Goal: Task Accomplishment & Management: Manage account settings

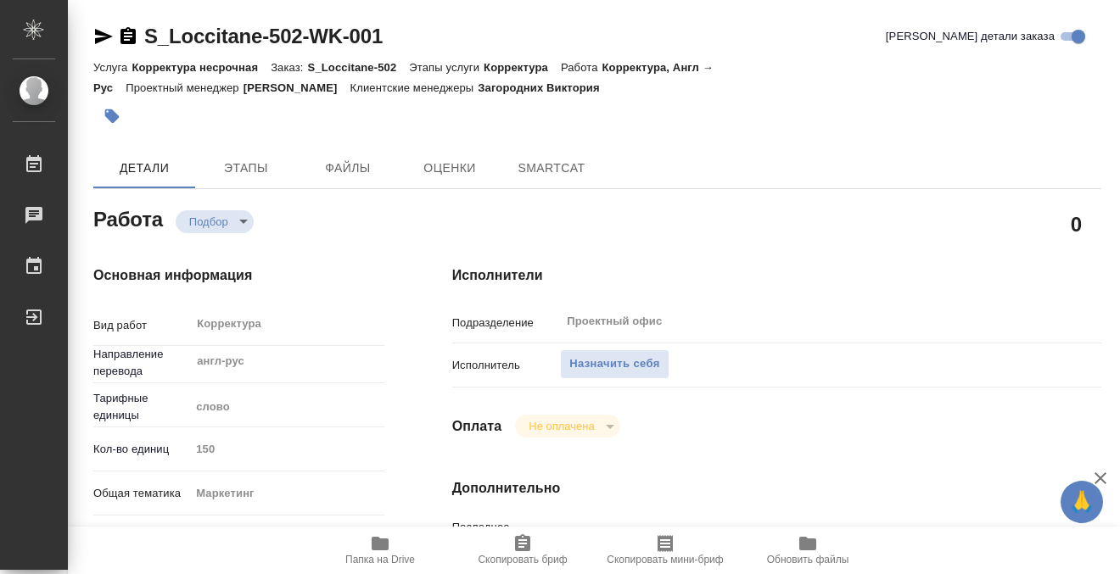
type textarea "x"
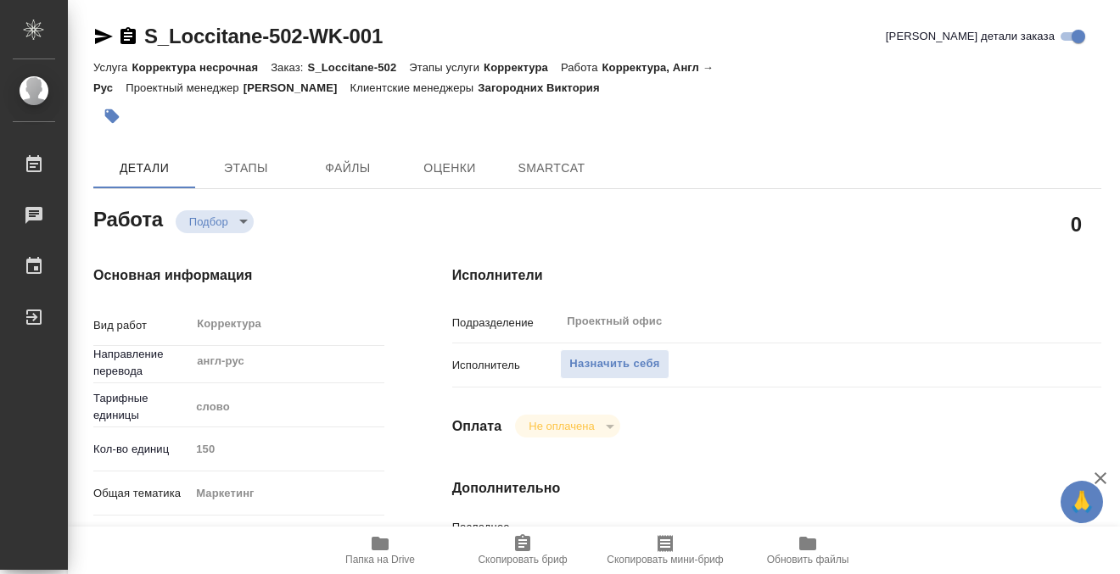
type textarea "x"
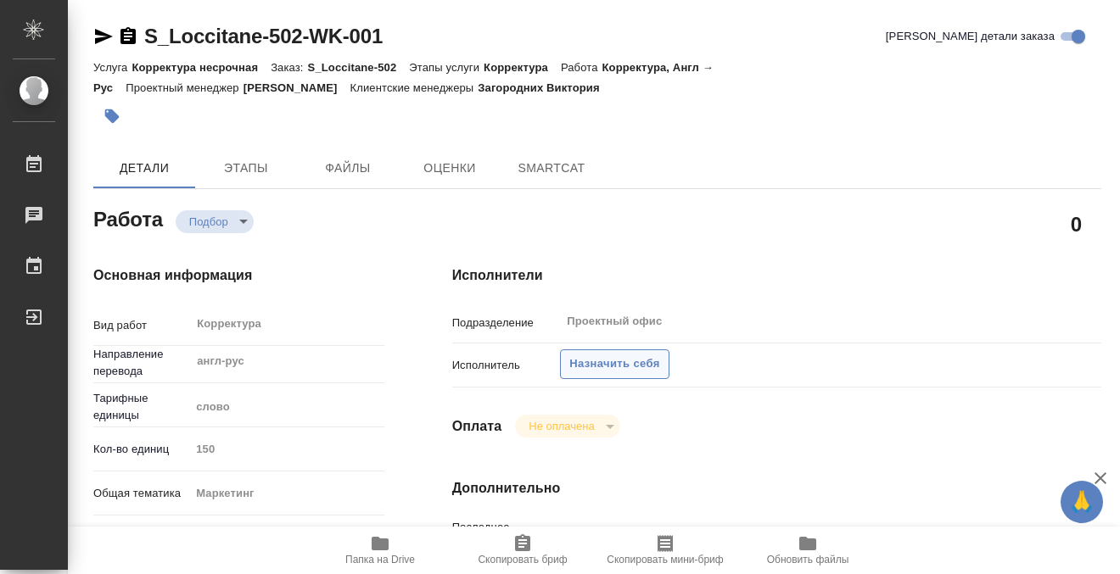
type textarea "x"
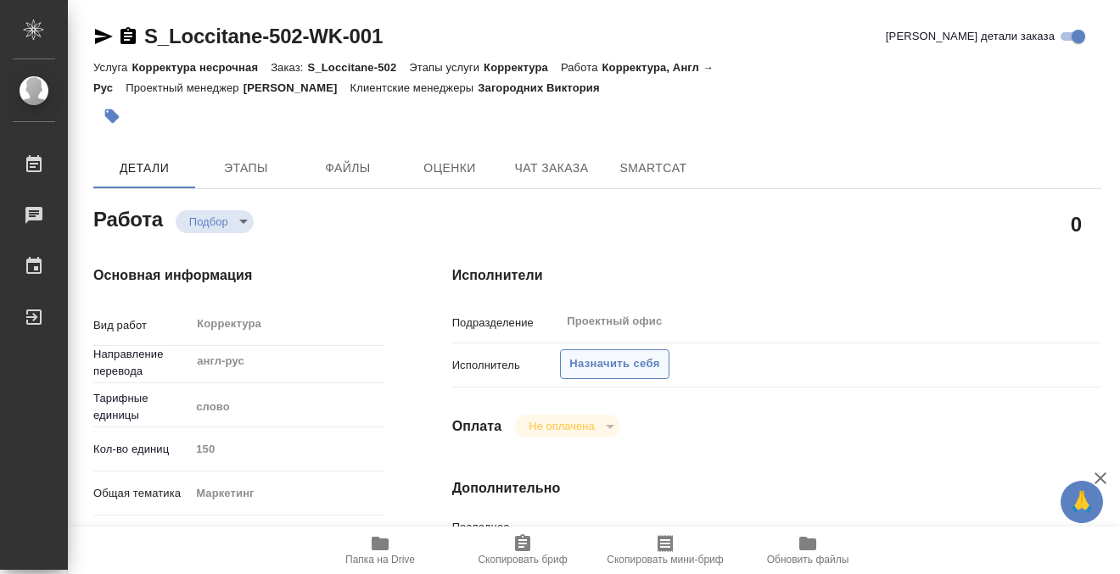
type textarea "x"
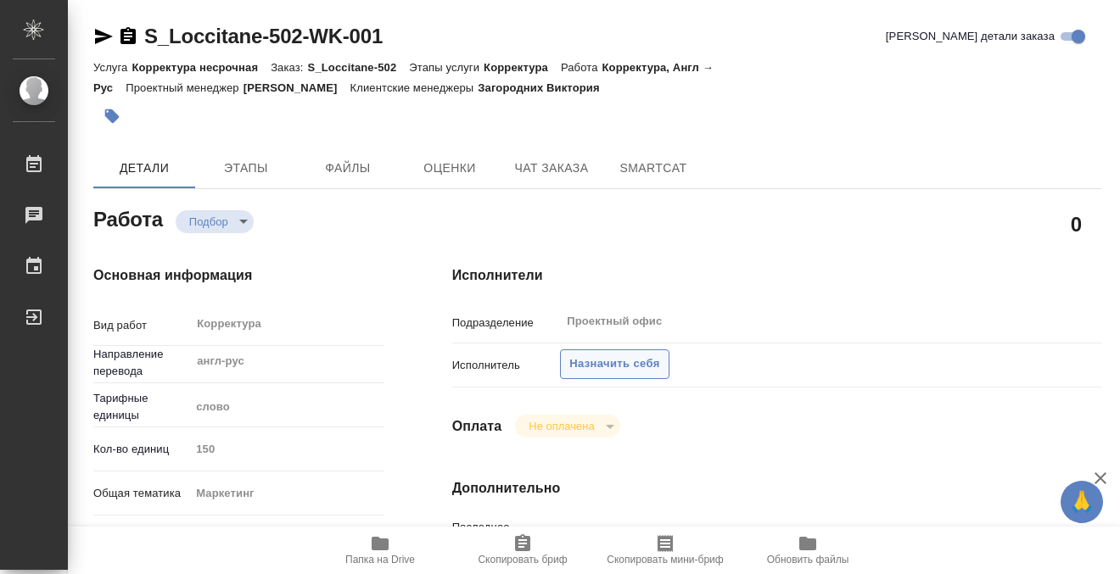
click at [624, 367] on span "Назначить себя" at bounding box center [614, 365] width 90 height 20
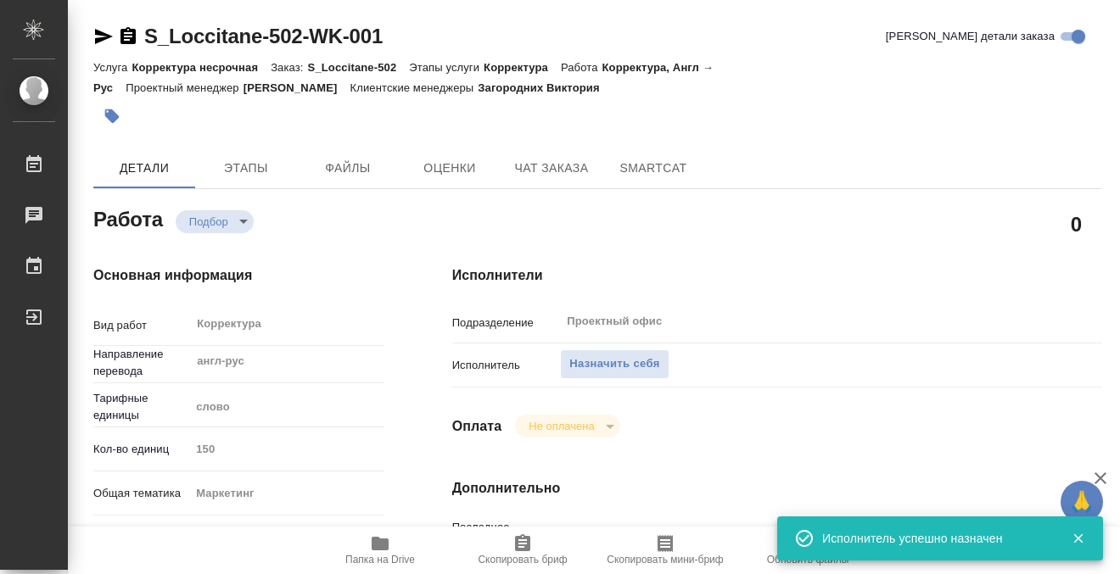
type textarea "x"
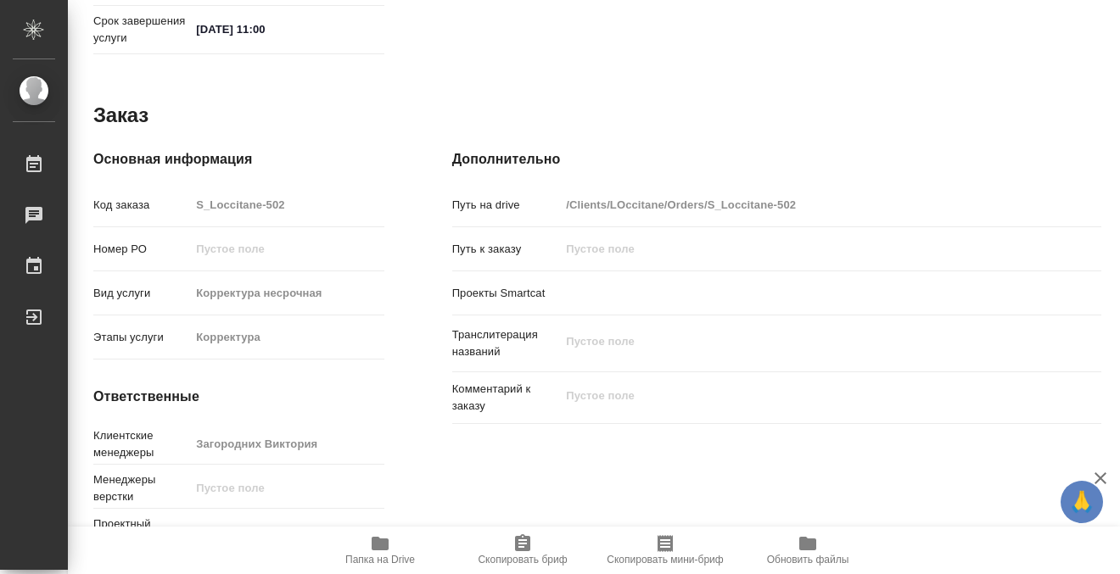
scroll to position [907, 0]
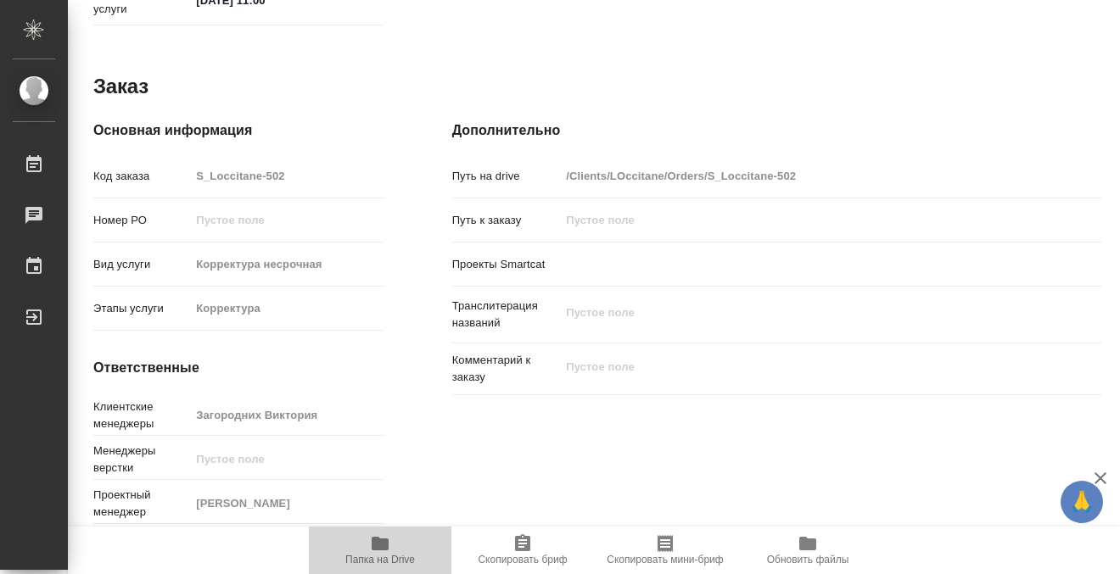
click at [386, 535] on icon "button" at bounding box center [380, 544] width 20 height 20
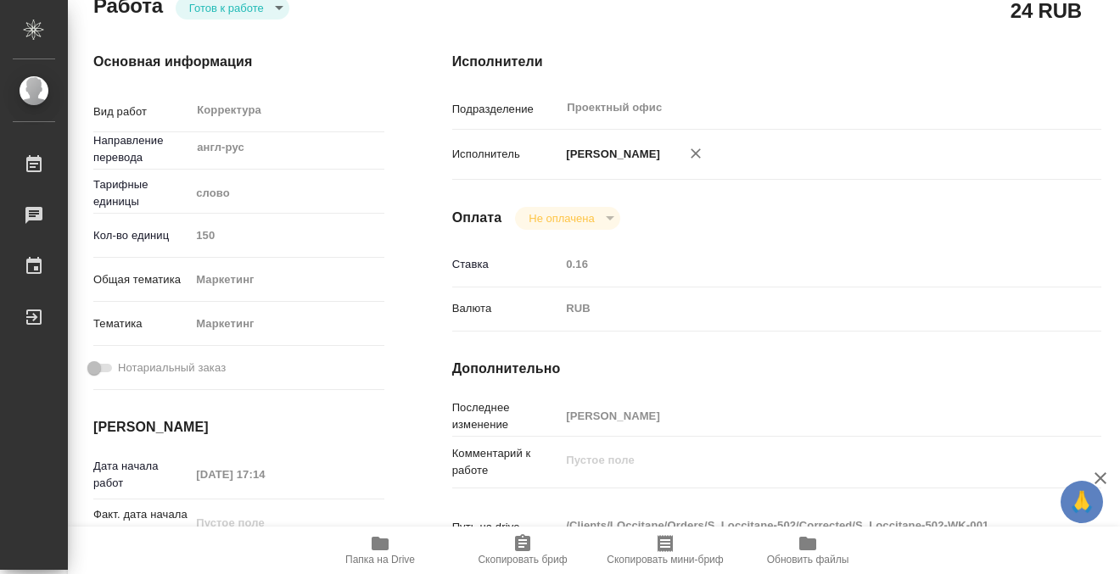
scroll to position [0, 0]
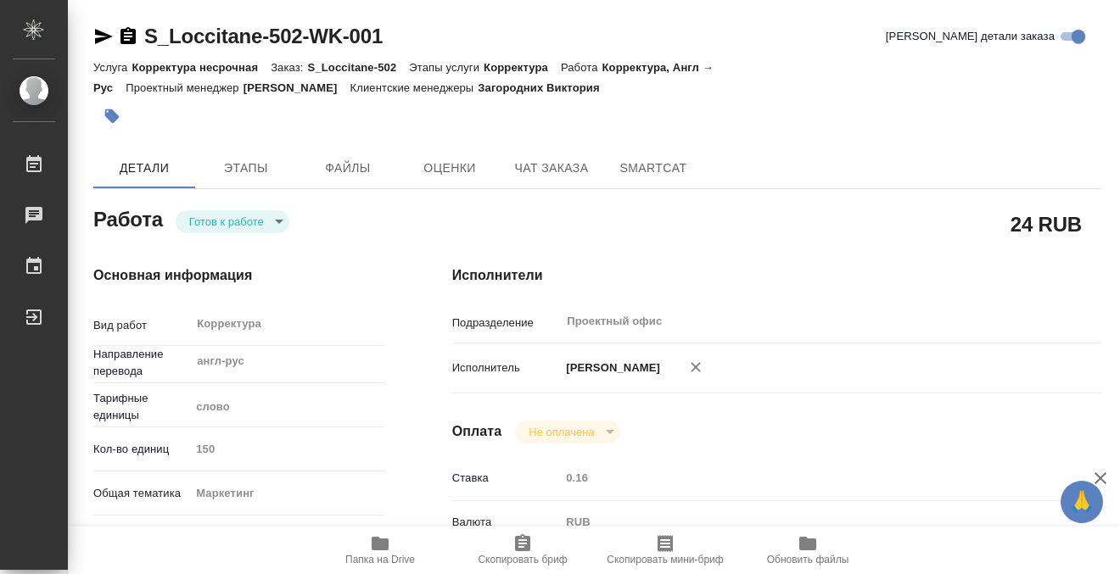
click at [238, 215] on body "🙏 .cls-1 fill:#fff; AWATERA Kobzeva Elizaveta Работы 0 Чаты График Выйти S_Locc…" at bounding box center [560, 287] width 1120 height 574
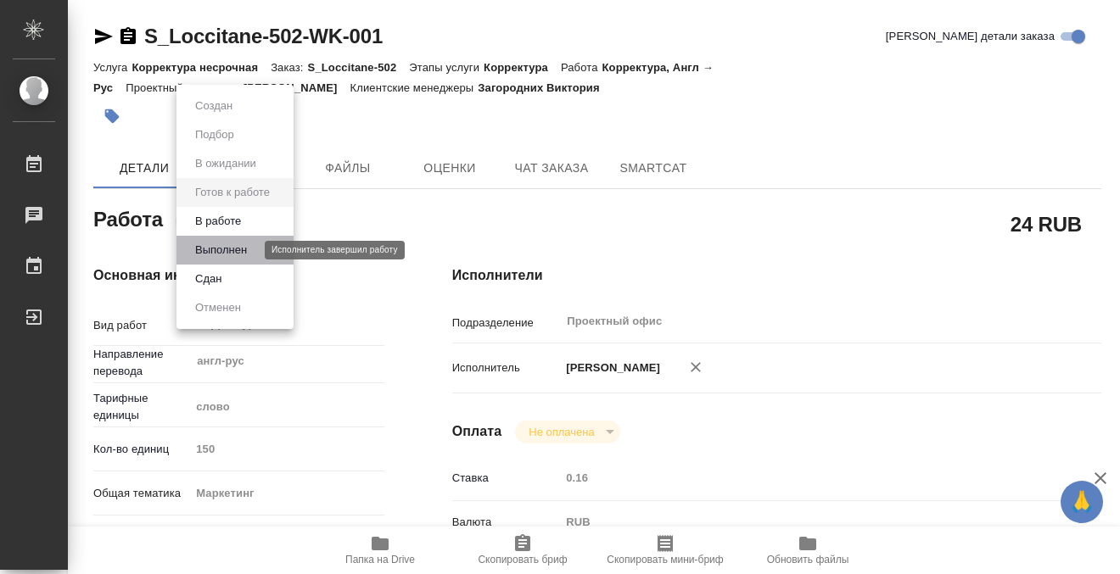
click at [251, 249] on button "Выполнен" at bounding box center [221, 250] width 62 height 19
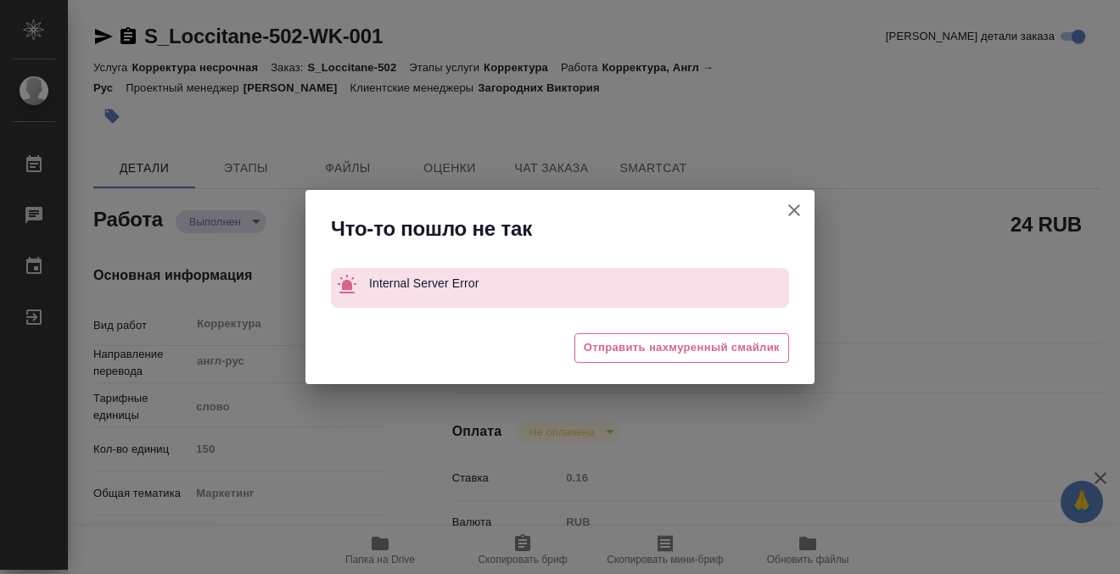
type textarea "x"
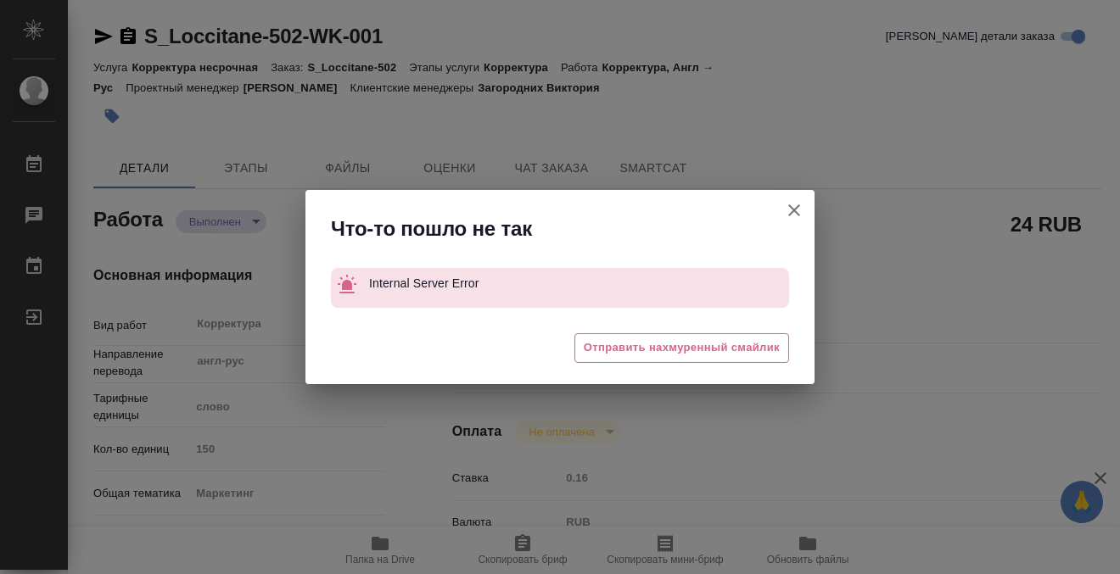
click at [794, 205] on icon "button" at bounding box center [794, 210] width 20 height 20
type textarea "x"
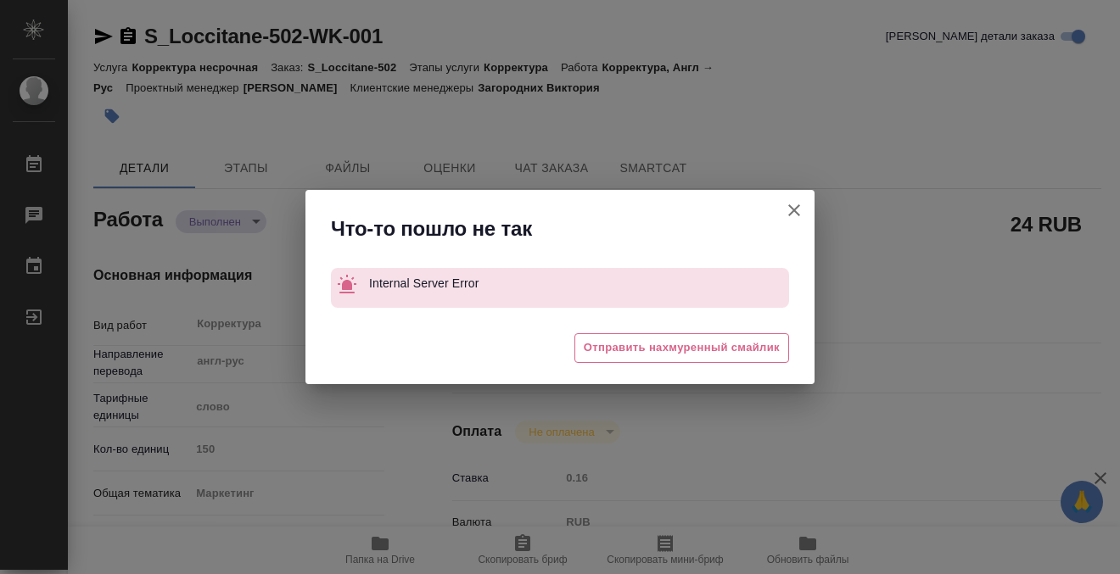
type textarea "x"
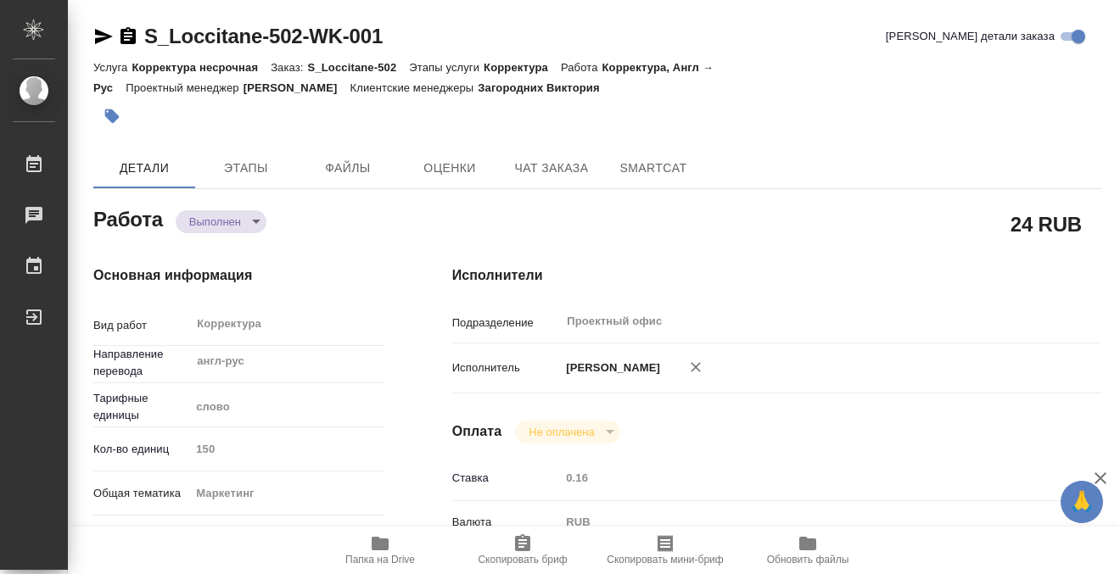
click at [128, 37] on icon "button" at bounding box center [127, 35] width 15 height 17
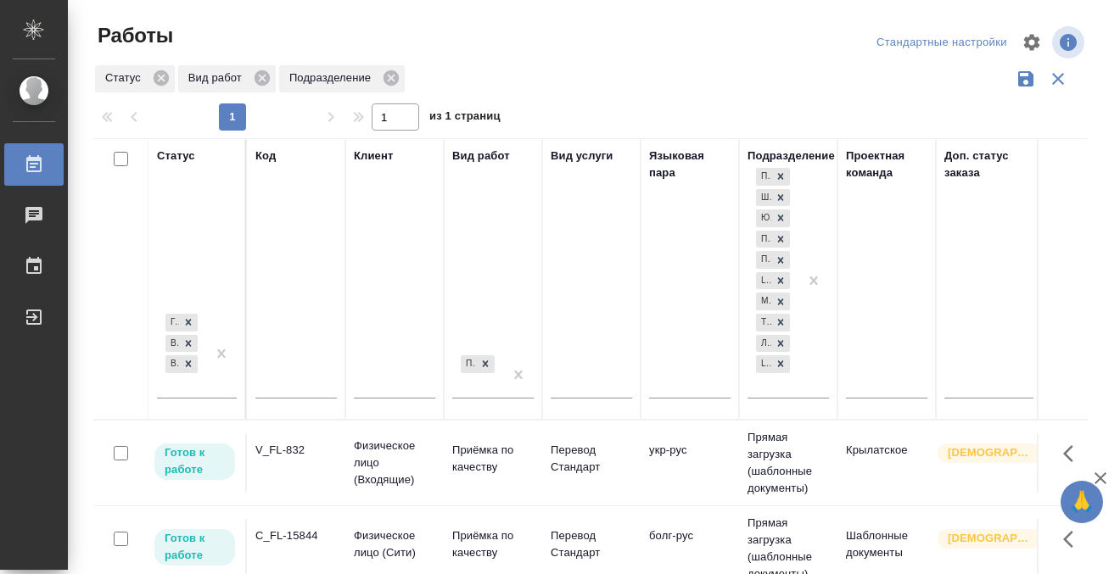
click at [292, 384] on input "text" at bounding box center [295, 387] width 81 height 21
paste input "V_FL-829"
type input "V_FL-829"
click at [204, 390] on div "Готов к работе В работе В ожидании" at bounding box center [197, 354] width 80 height 89
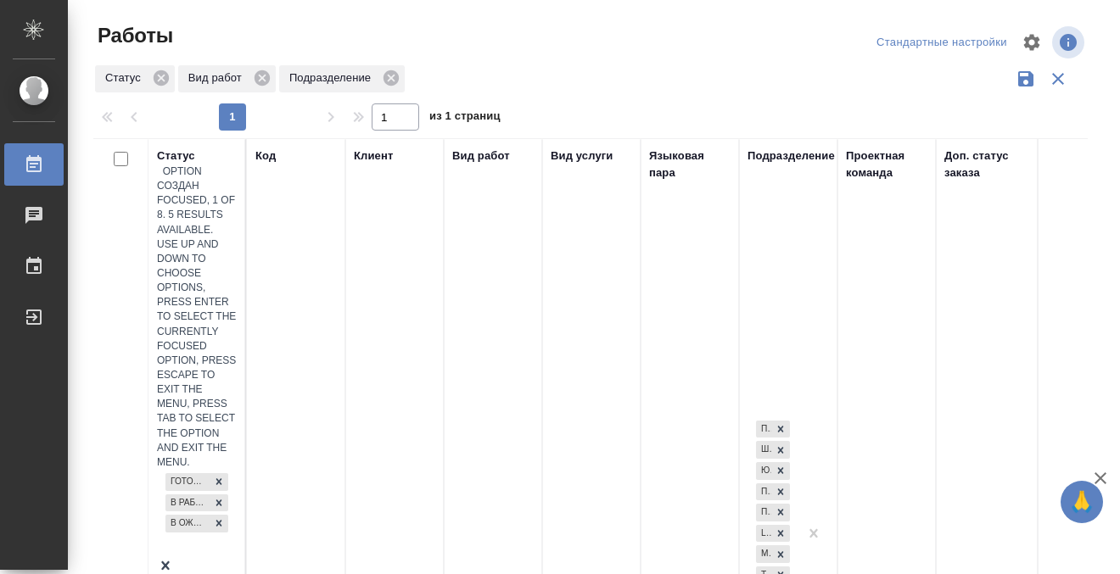
scroll to position [9, 0]
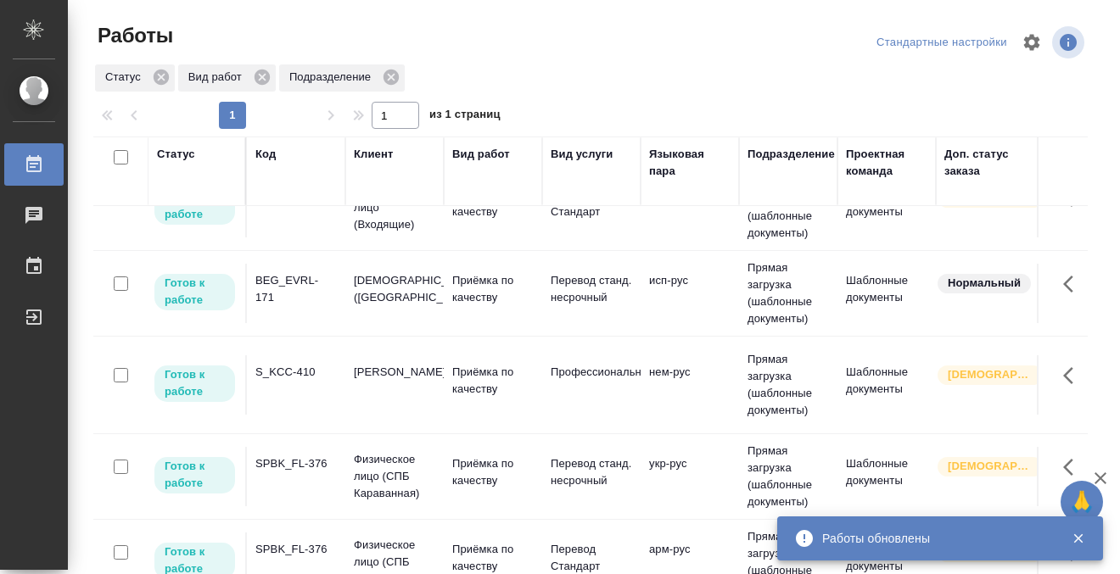
scroll to position [612, 0]
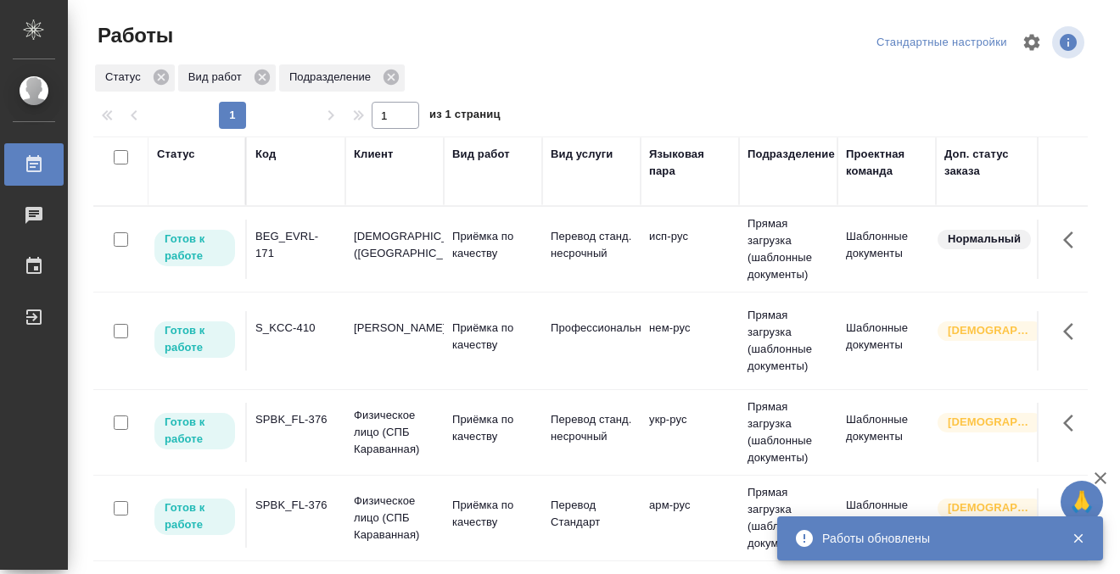
click at [306, 344] on td "S_KCC-410" at bounding box center [296, 340] width 98 height 59
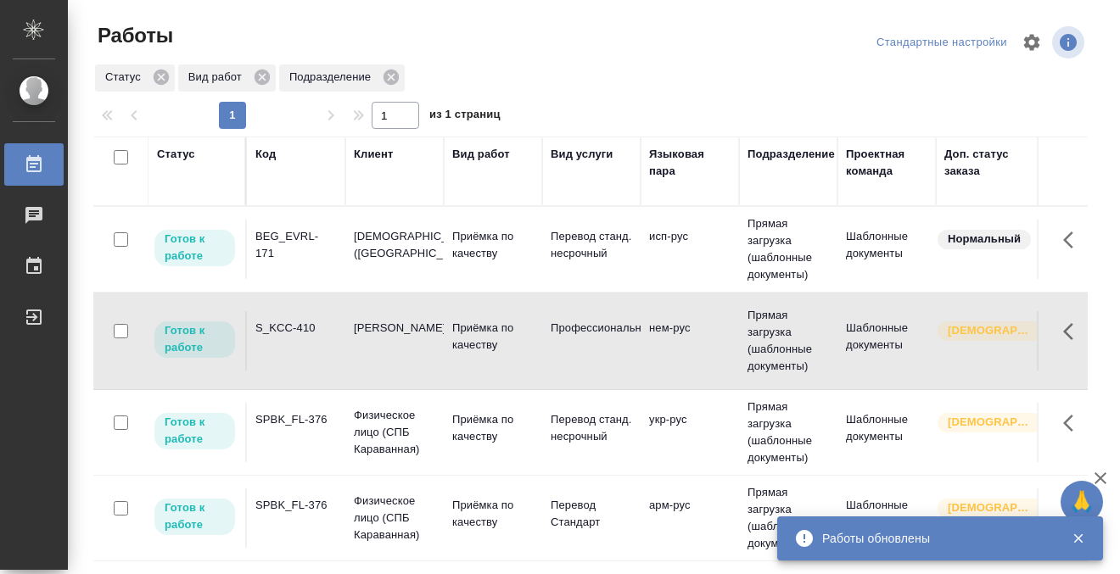
click at [306, 344] on td "S_KCC-410" at bounding box center [296, 340] width 98 height 59
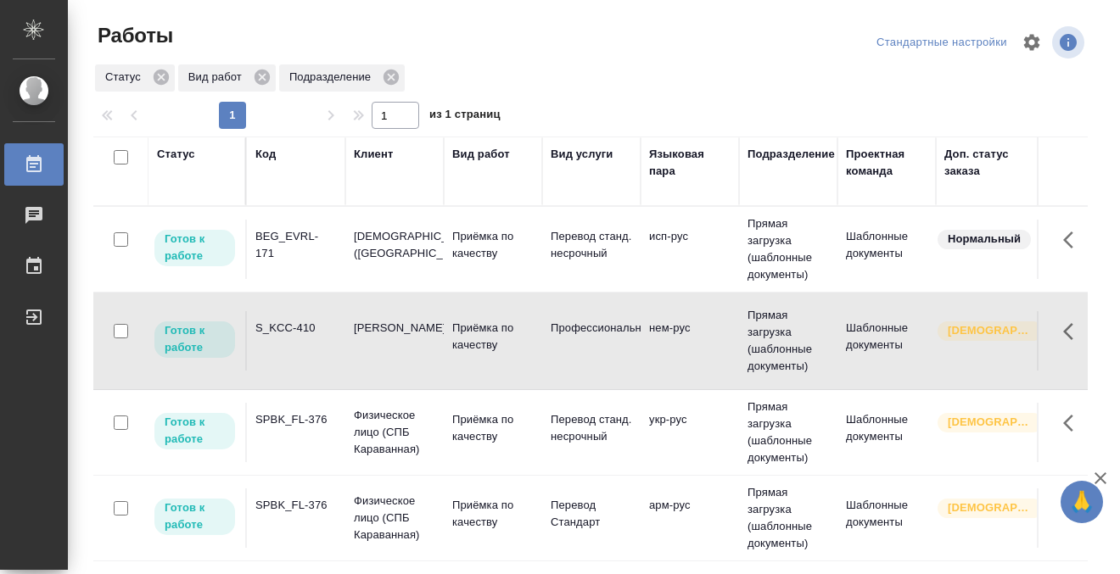
click at [306, 344] on td "S_KCC-410" at bounding box center [296, 340] width 98 height 59
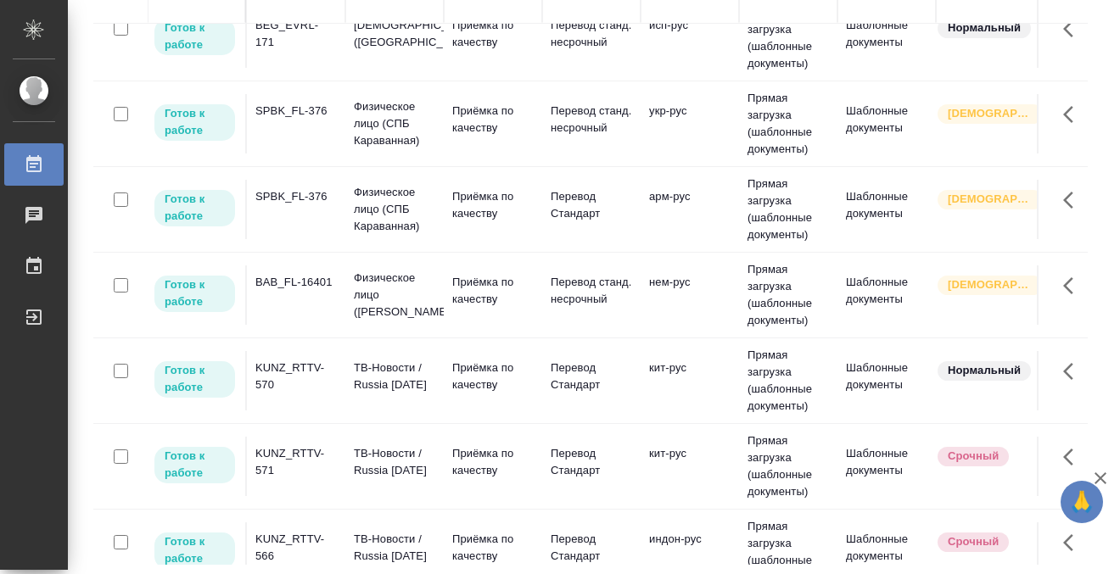
scroll to position [671, 0]
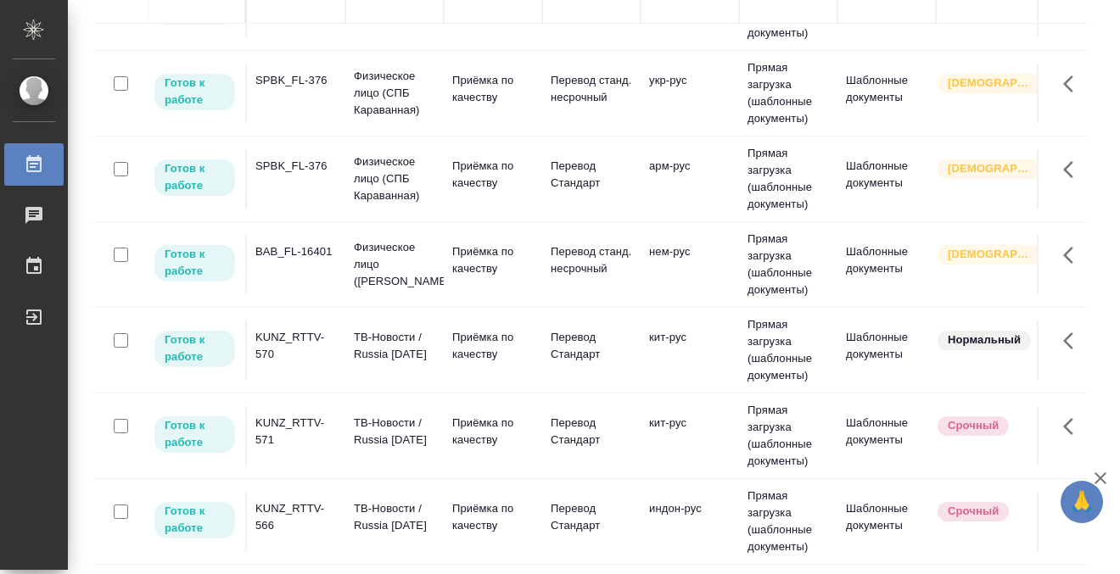
click at [289, 517] on div "KUNZ_RTTV-566" at bounding box center [295, 518] width 81 height 34
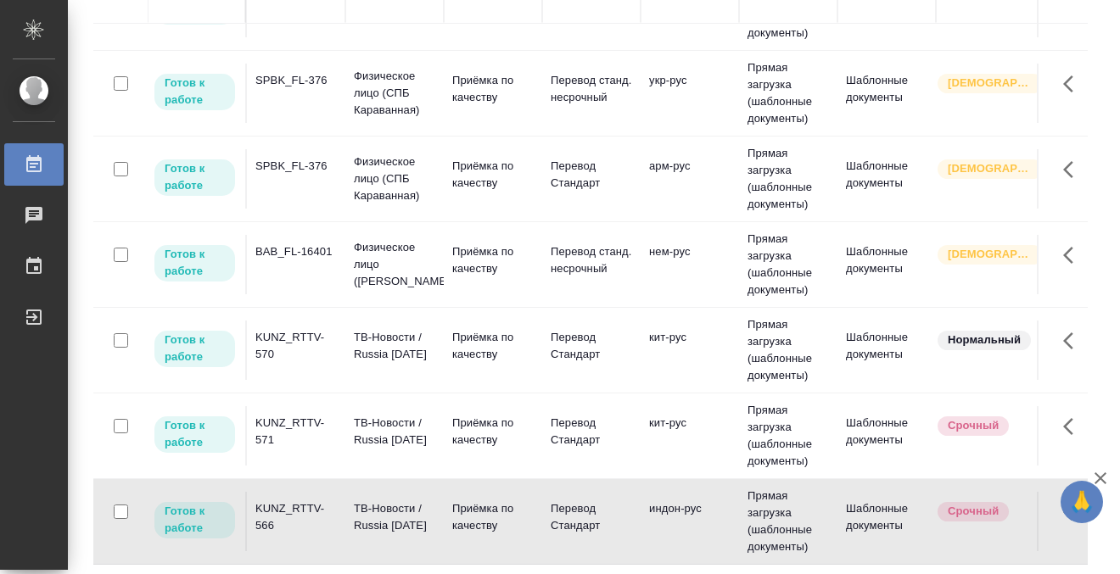
click at [289, 517] on div "KUNZ_RTTV-566" at bounding box center [295, 518] width 81 height 34
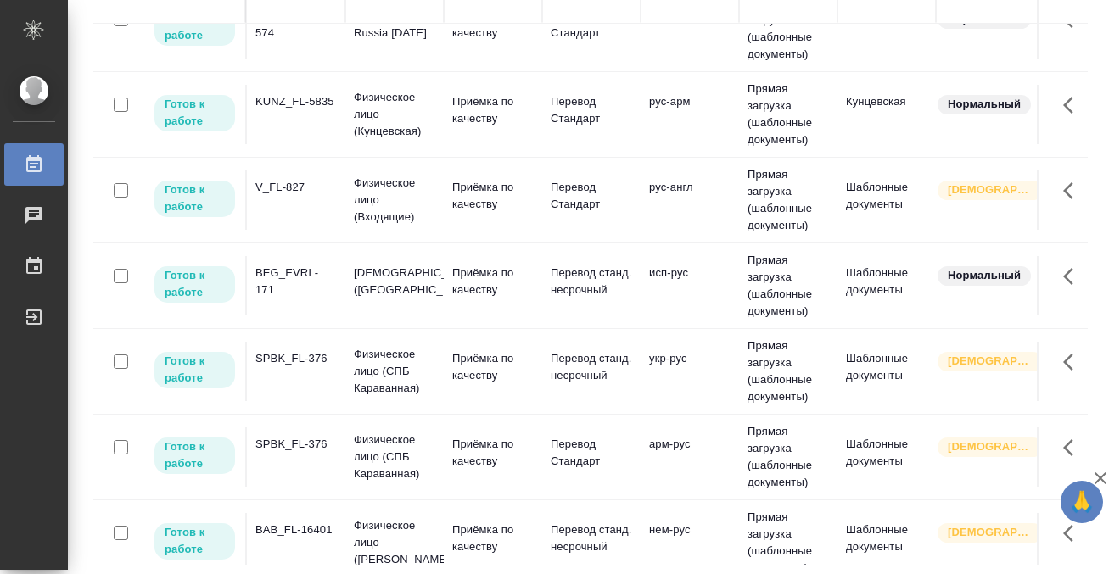
scroll to position [0, 0]
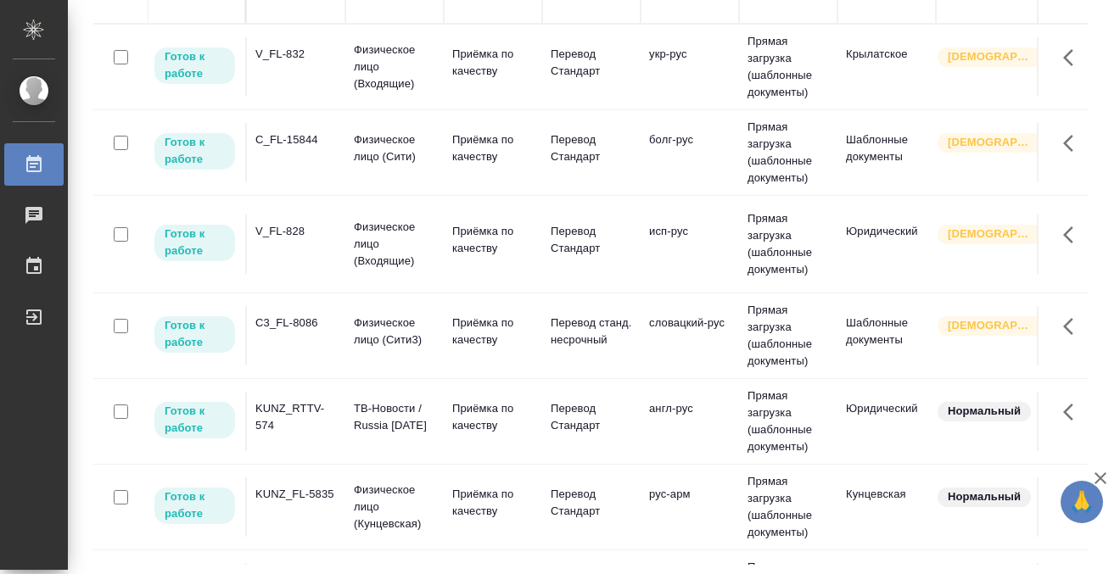
click at [273, 414] on div "KUNZ_RTTV-574" at bounding box center [295, 417] width 81 height 34
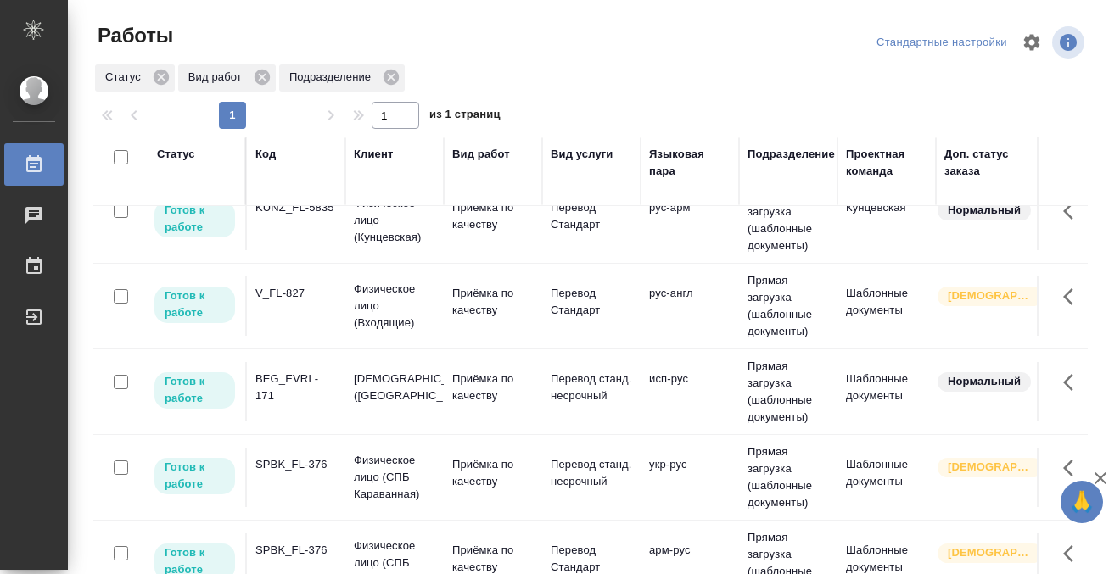
scroll to position [483, 0]
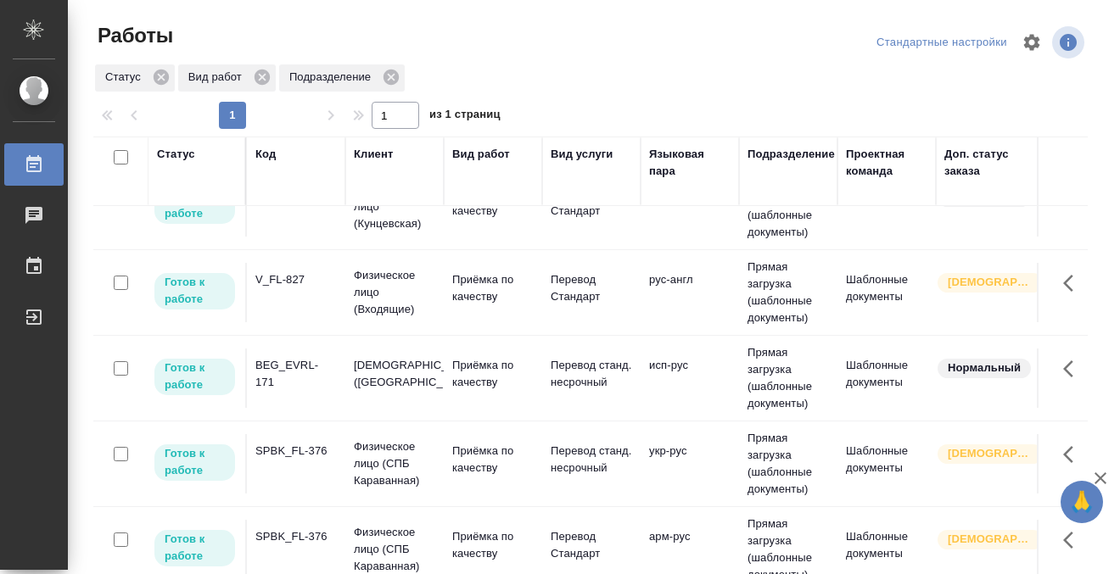
click at [300, 390] on div "BEG_EVRL-171" at bounding box center [295, 374] width 81 height 34
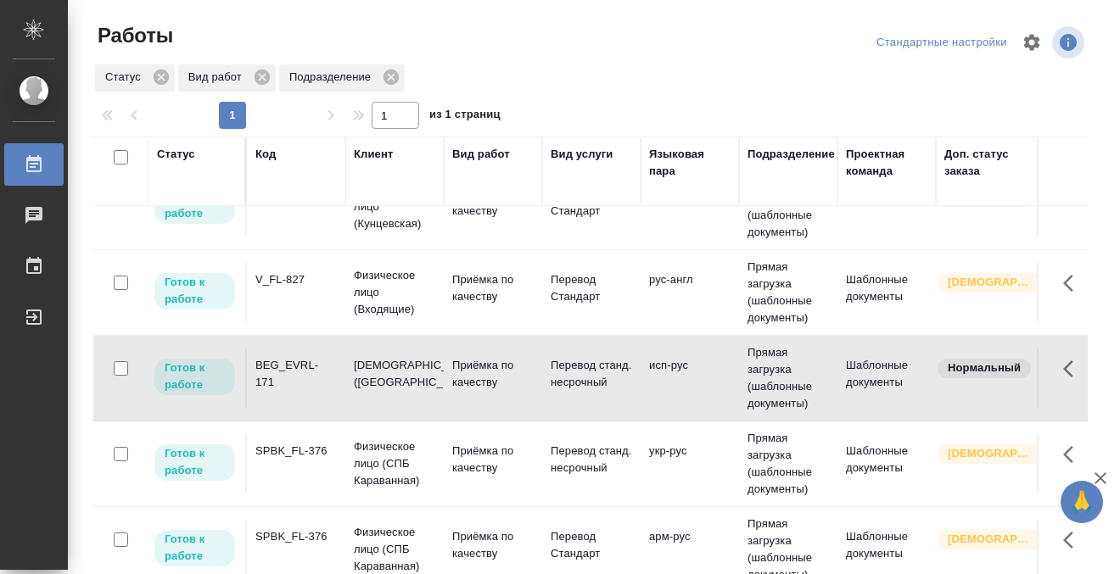
click at [300, 390] on div "BEG_EVRL-171" at bounding box center [295, 374] width 81 height 34
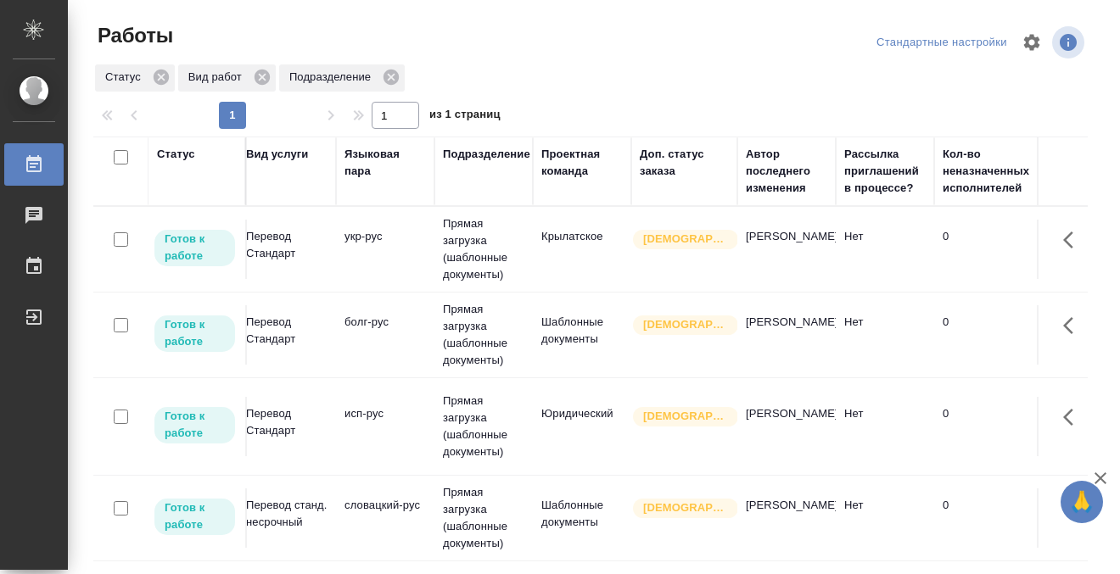
scroll to position [0, 0]
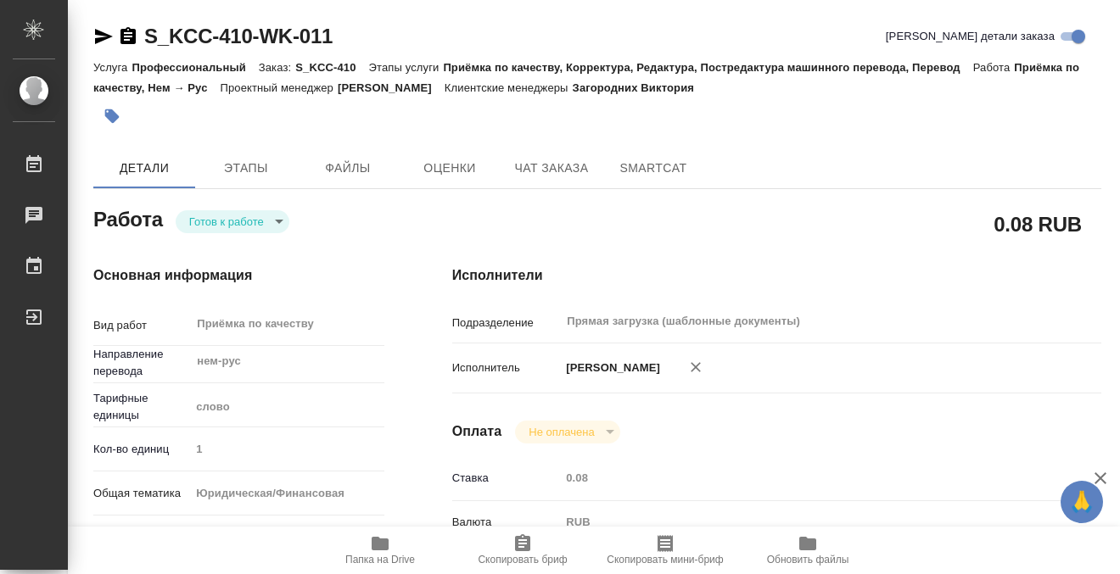
click at [229, 154] on button "Этапы" at bounding box center [246, 168] width 102 height 41
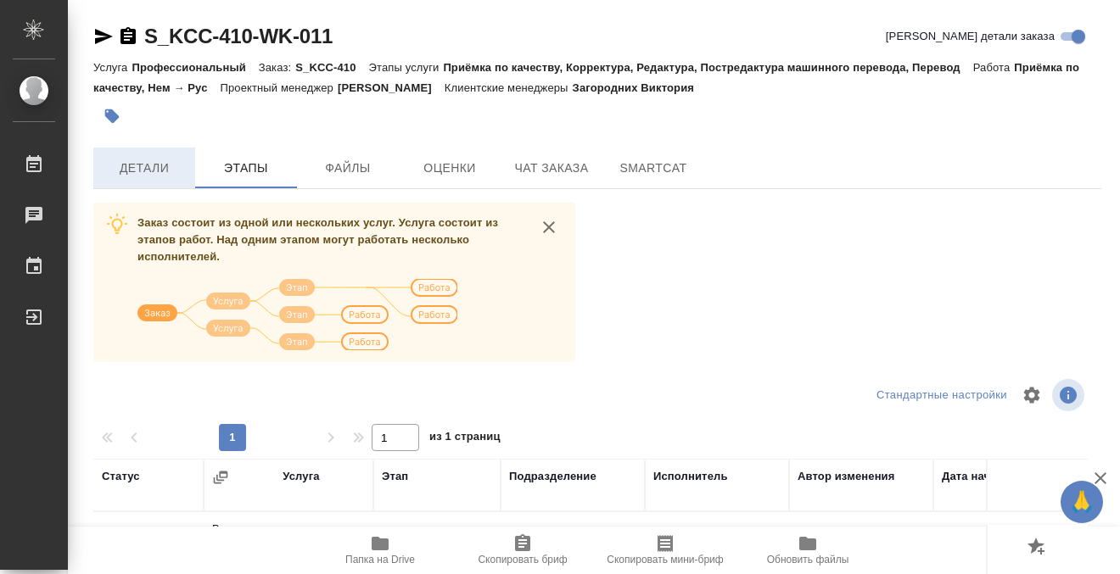
click at [149, 157] on button "Детали" at bounding box center [144, 168] width 102 height 41
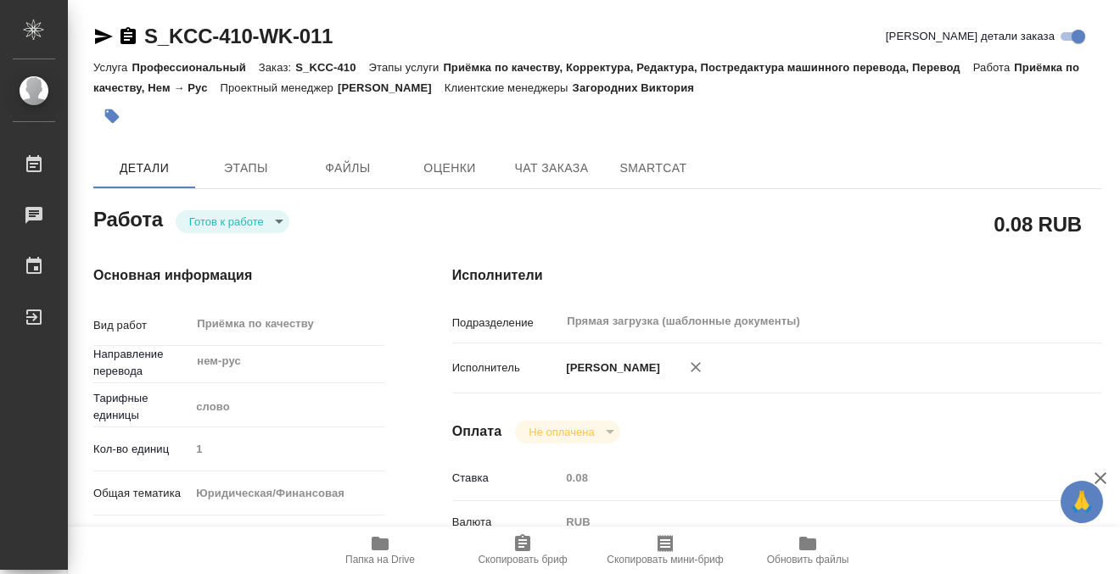
type textarea "x"
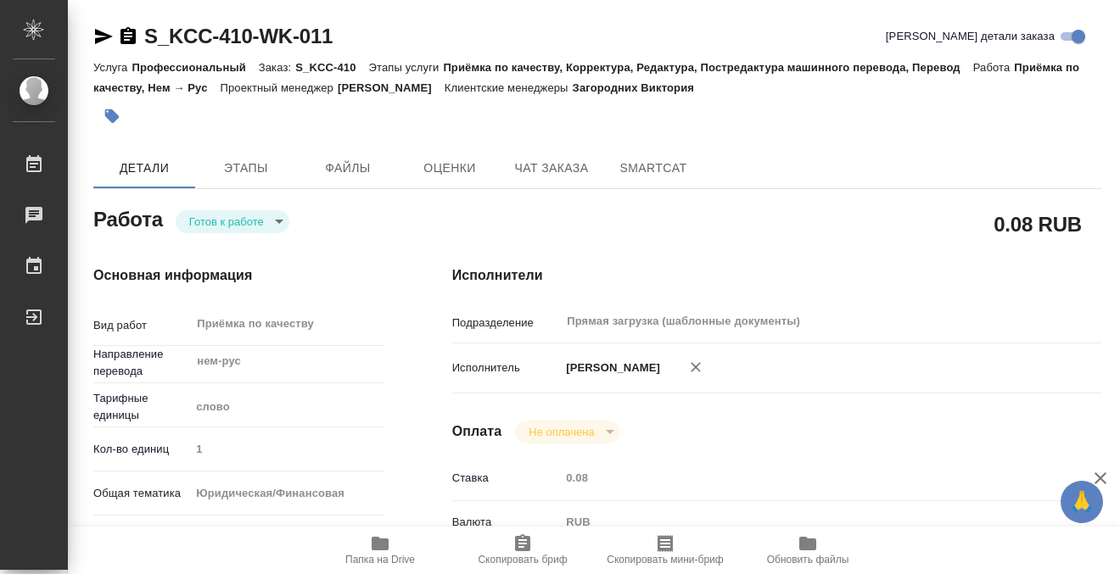
type textarea "x"
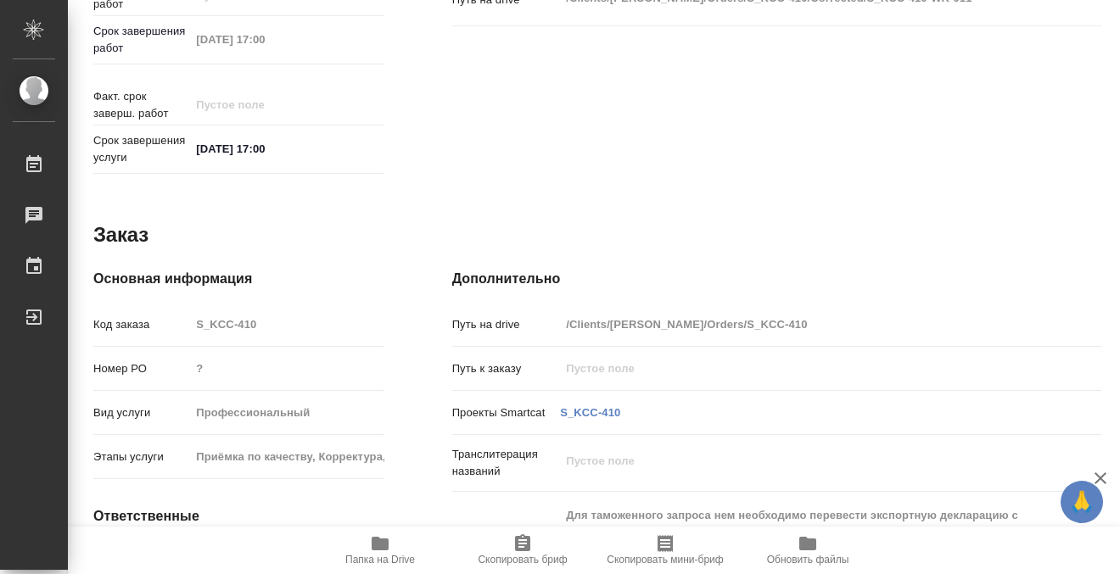
type textarea "x"
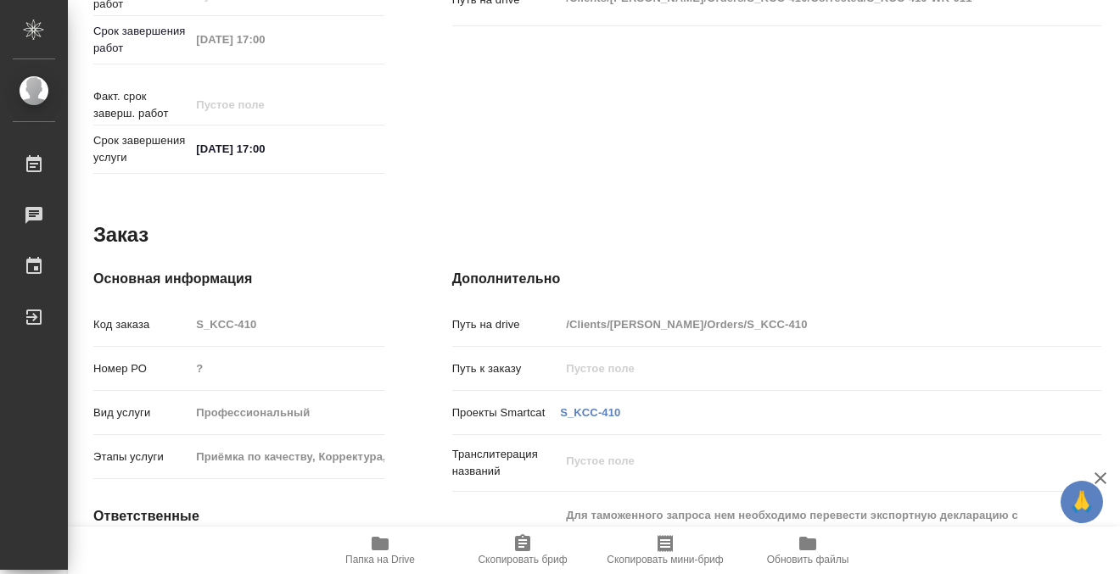
scroll to position [931, 0]
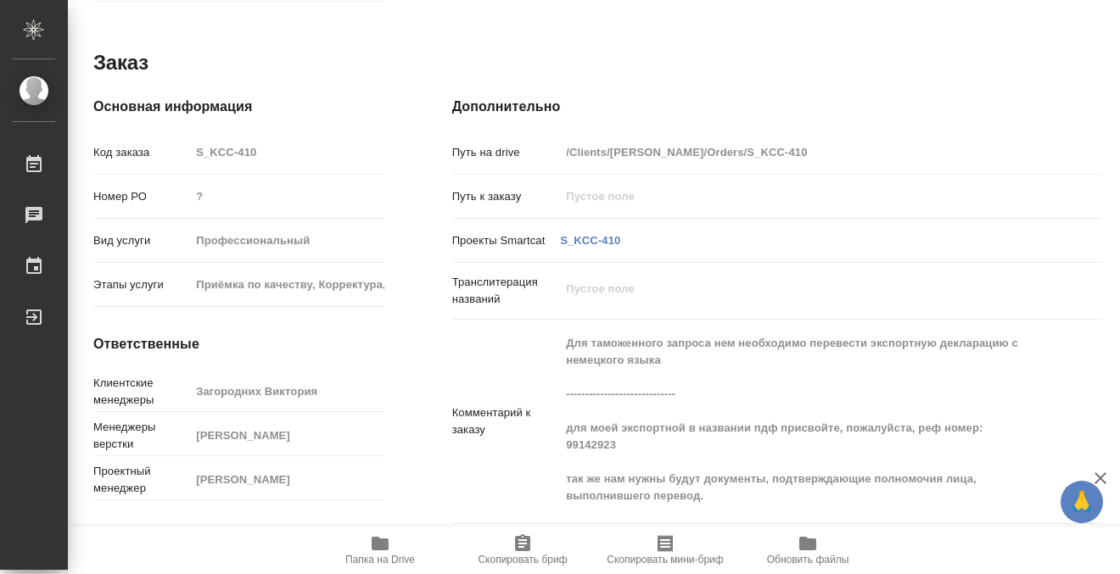
click at [370, 534] on icon "button" at bounding box center [380, 544] width 20 height 20
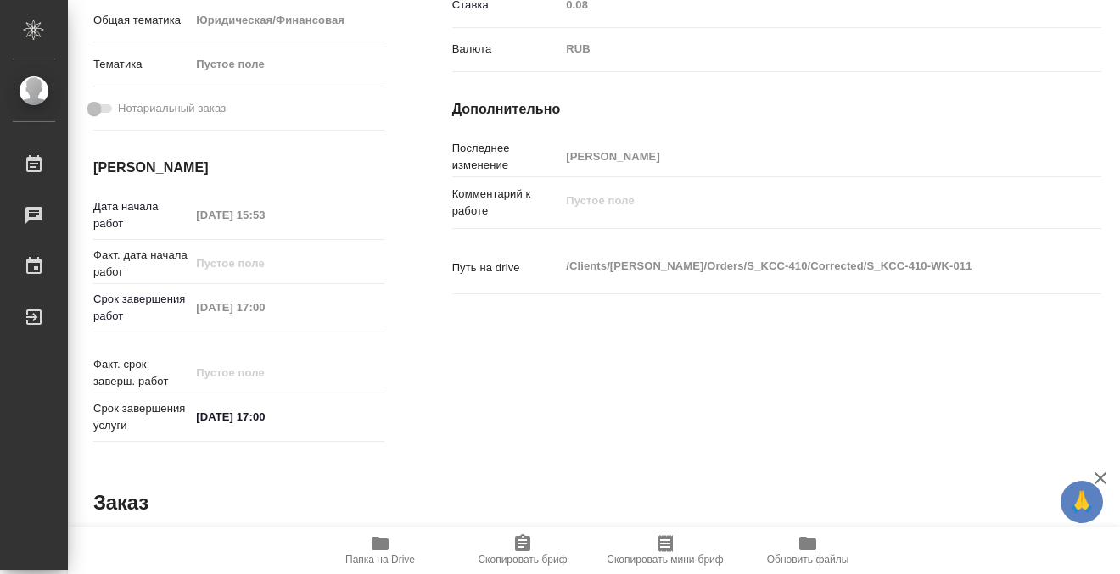
scroll to position [0, 0]
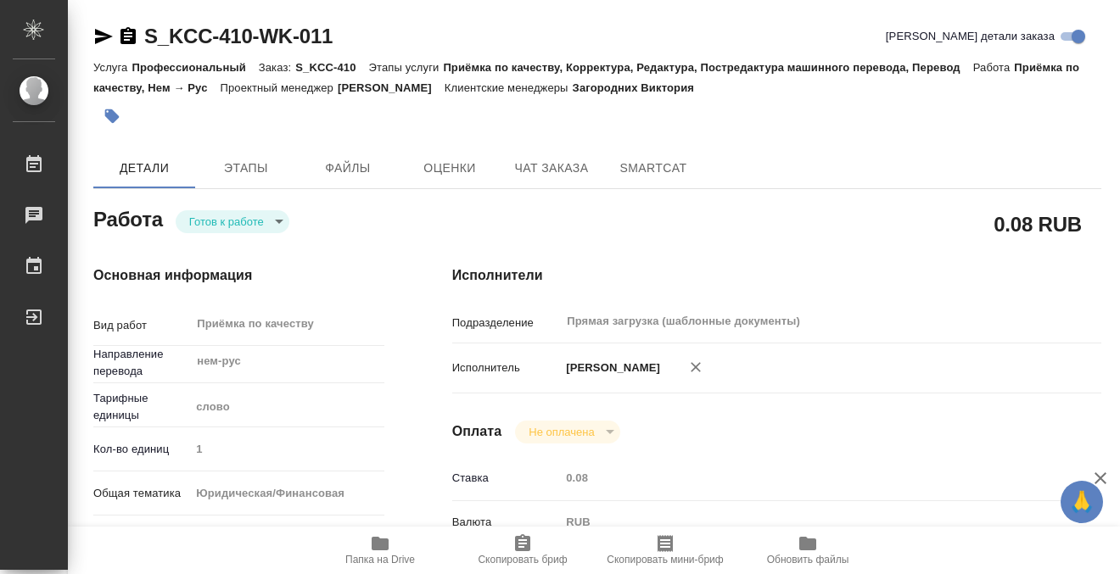
click at [110, 118] on icon "button" at bounding box center [112, 116] width 14 height 14
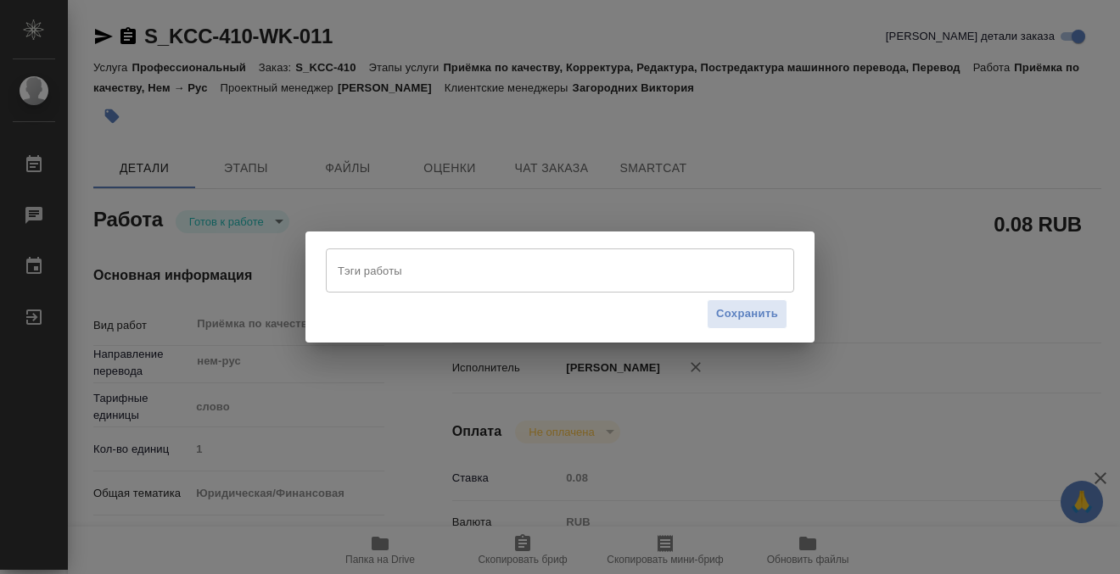
click at [411, 279] on input "Тэги работы" at bounding box center [543, 270] width 421 height 29
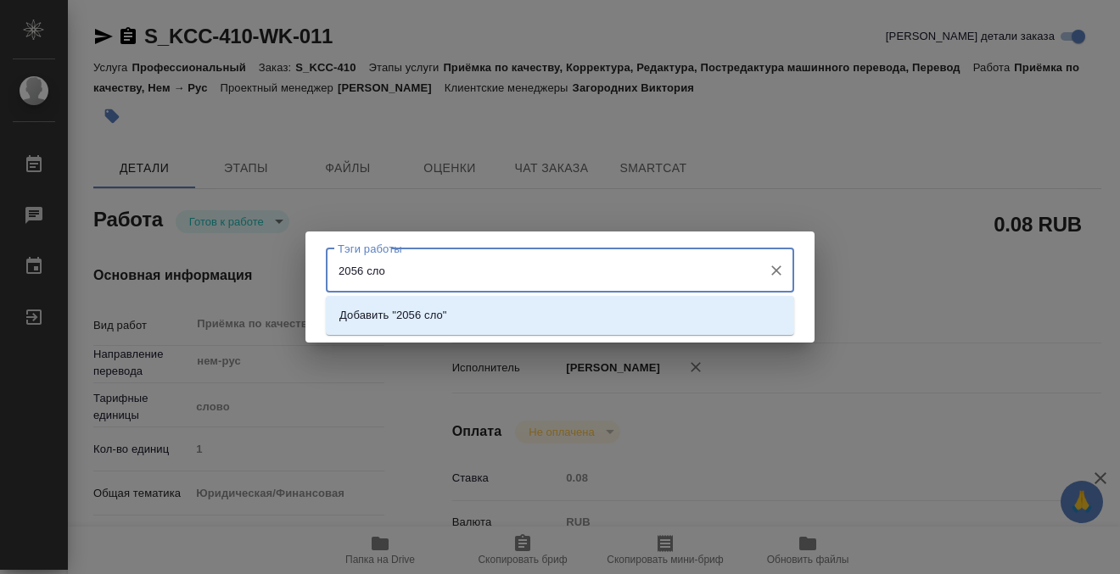
type input "2056 слов"
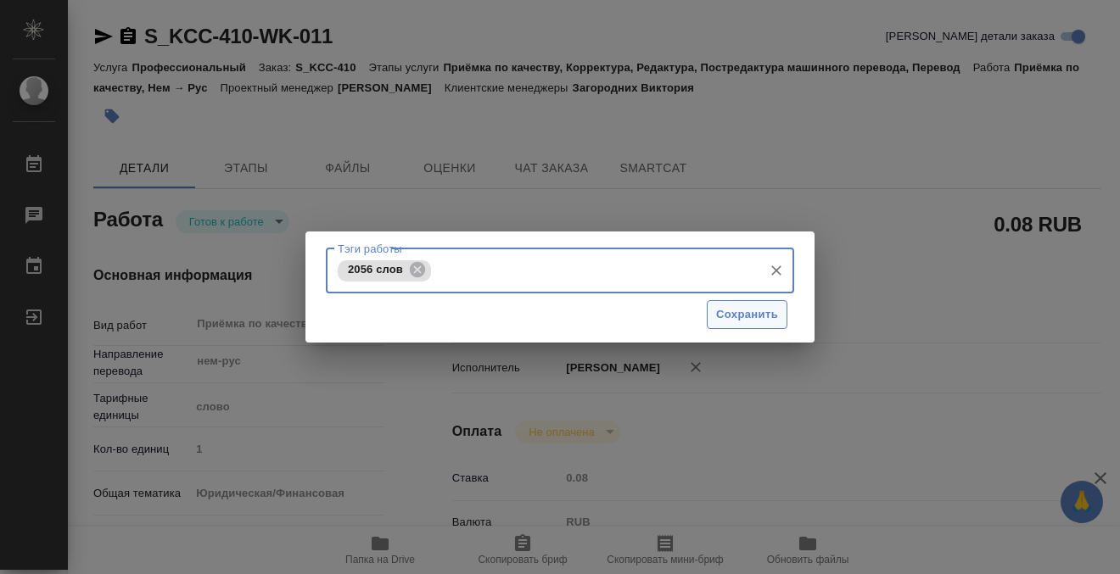
click at [741, 304] on button "Сохранить" at bounding box center [747, 315] width 81 height 30
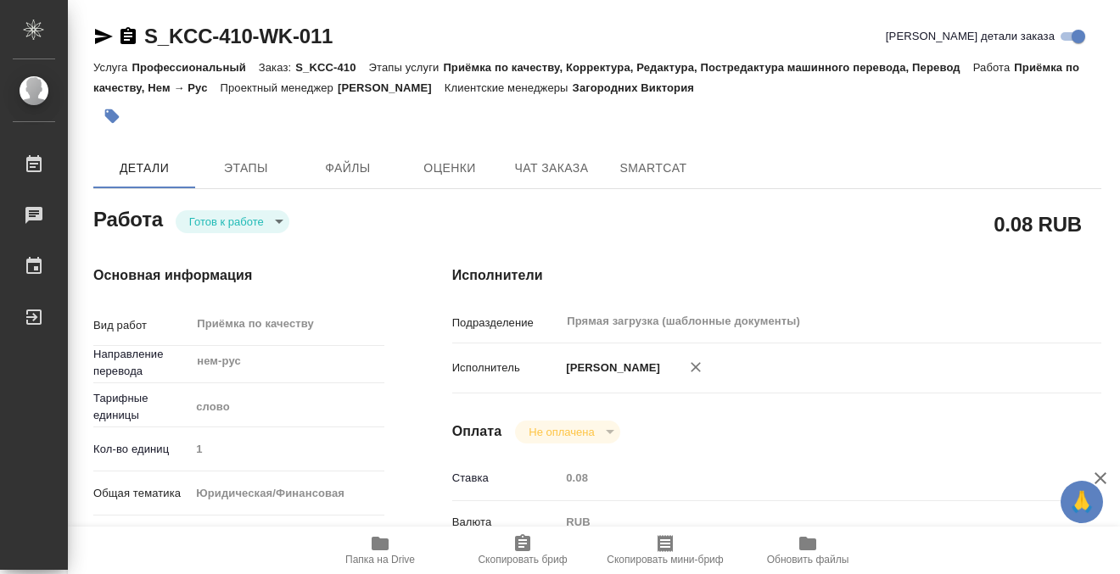
type input "readyForWork"
type textarea "Приёмка по качеству"
type textarea "x"
type input "нем-рус"
type input "5a8b1489cc6b4906c91bfd90"
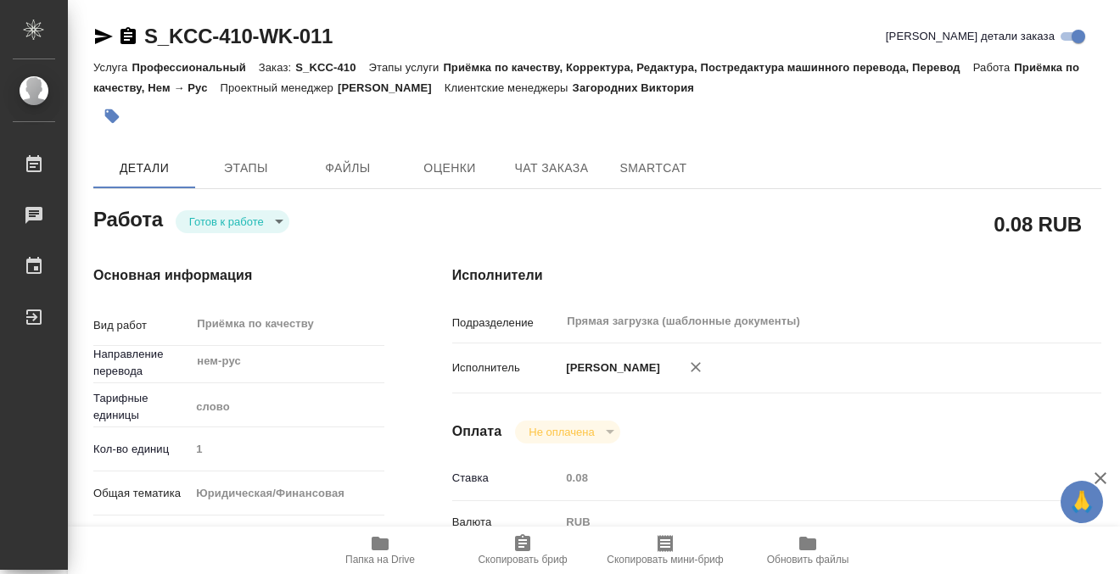
type input "1"
type input "yr-fn"
type input "26.08.2025 15:53"
type input "28.08.2025 17:00"
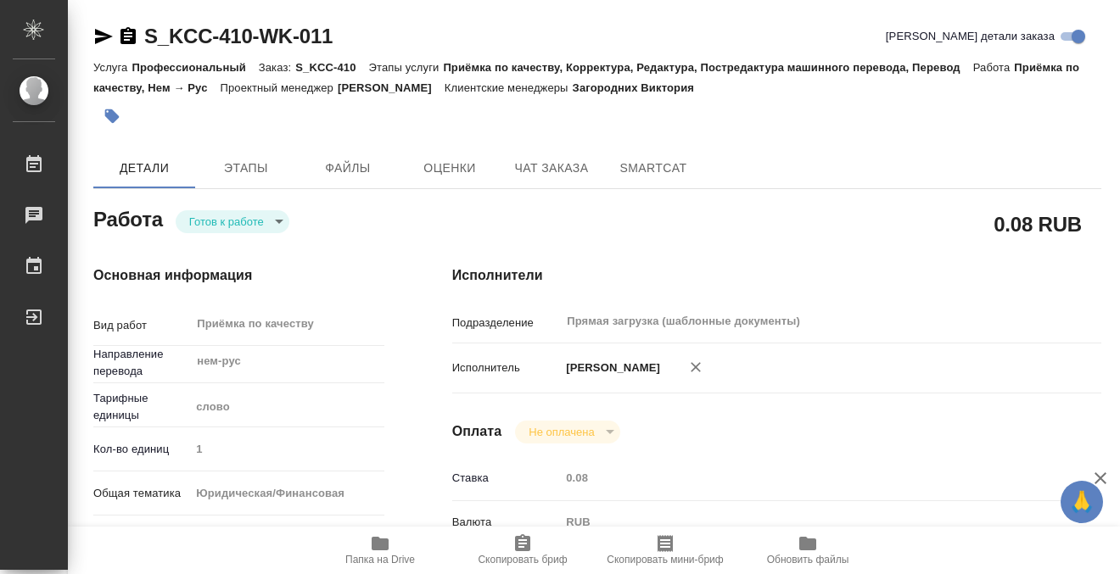
type input "Прямая загрузка (шаблонные документы)"
type input "notPayed"
type input "0.08"
type input "RUB"
type input "[PERSON_NAME]"
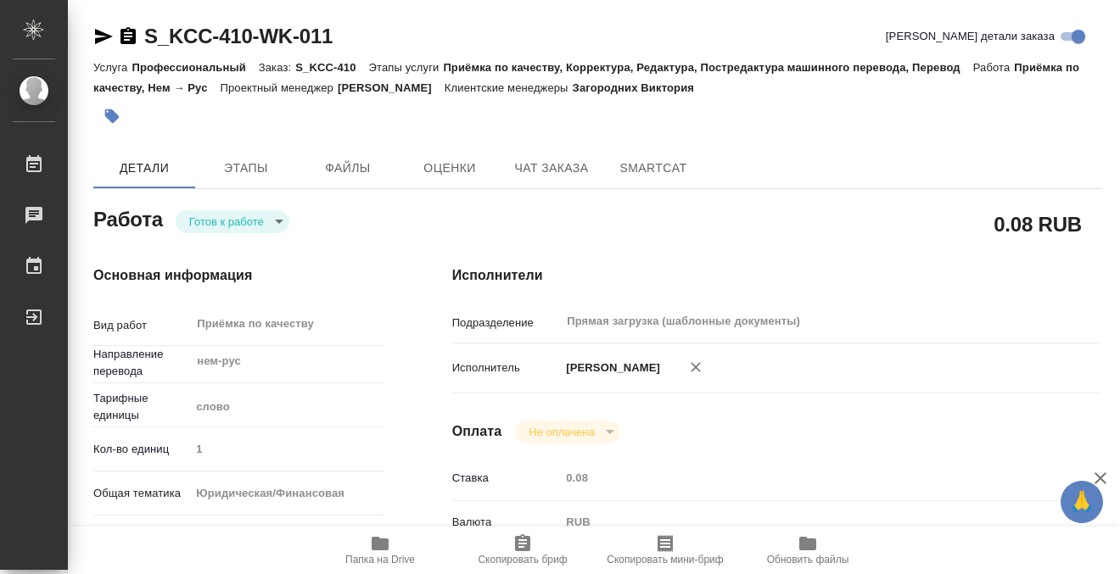
type textarea "x"
type textarea "/Clients/Kimberly-Clark/Orders/S_KCC-410/Corrected/S_KCC-410-WK-011"
type textarea "x"
type input "S_KCC-410"
type input "?"
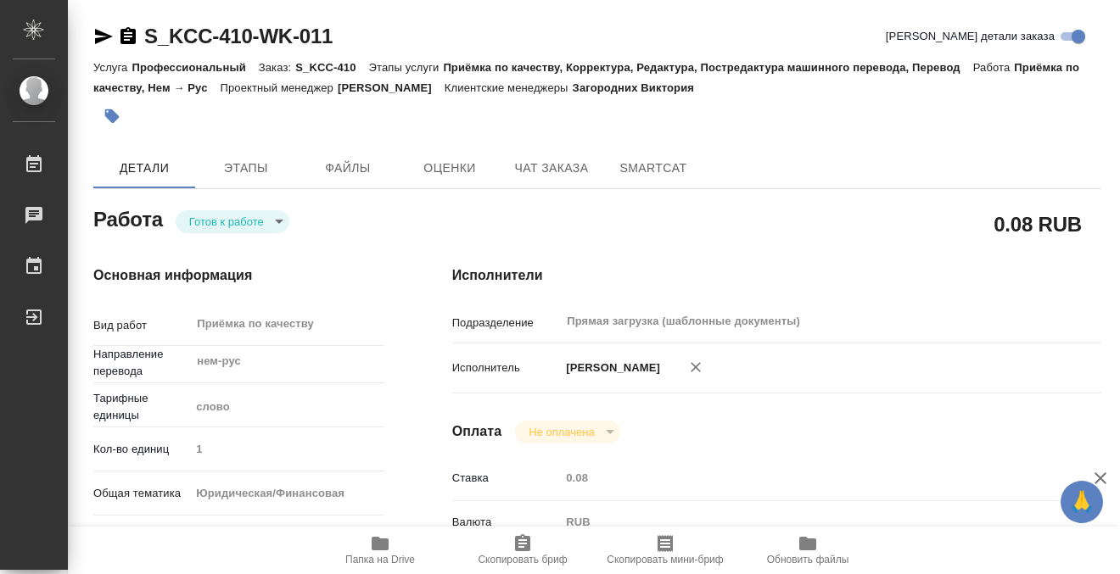
type input "Профессиональный"
type input "Приёмка по качеству, Корректура, Редактура, Постредактура машинного перевода, П…"
type input "Загородних Виктория"
type input "Петрова Валерия"
type input "/Clients/Kimberly-Clark/Orders/S_KCC-410"
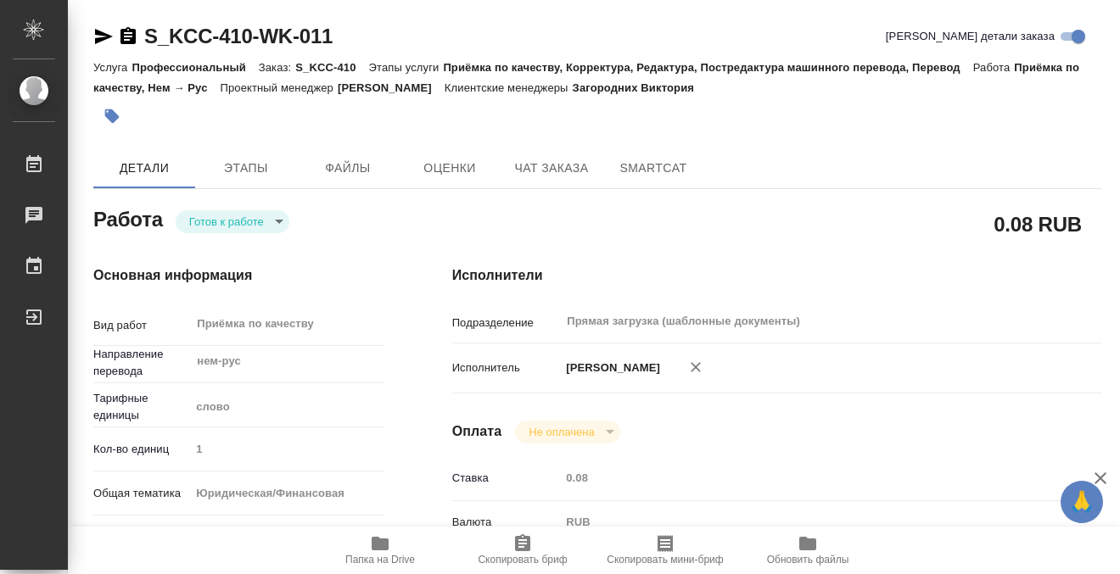
type textarea "x"
type textarea "Для таможенного запроса нем необходимо перевести экспортную декларацию с немецк…"
type textarea "x"
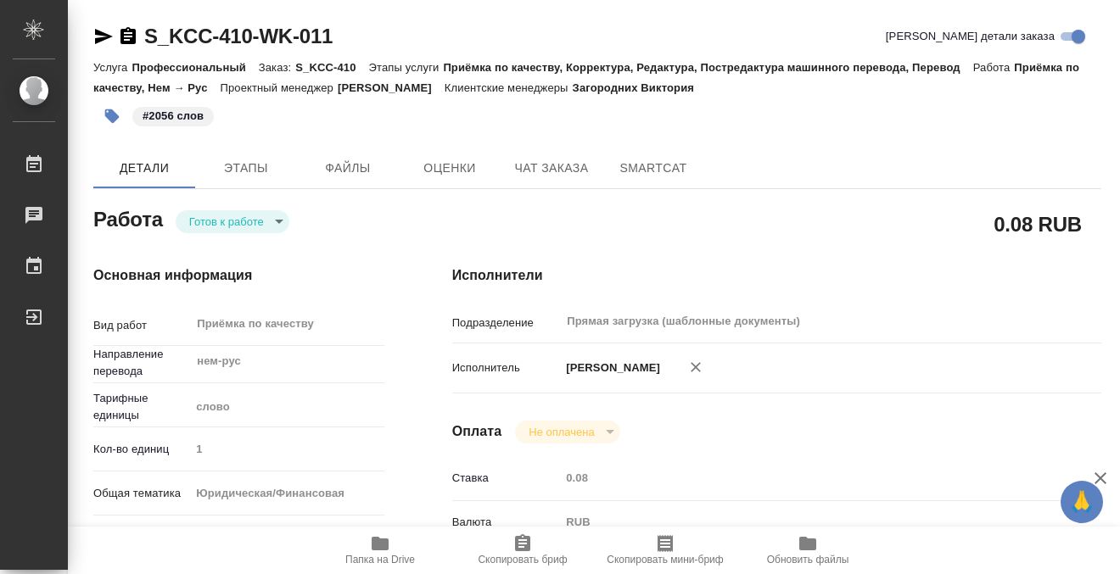
type textarea "x"
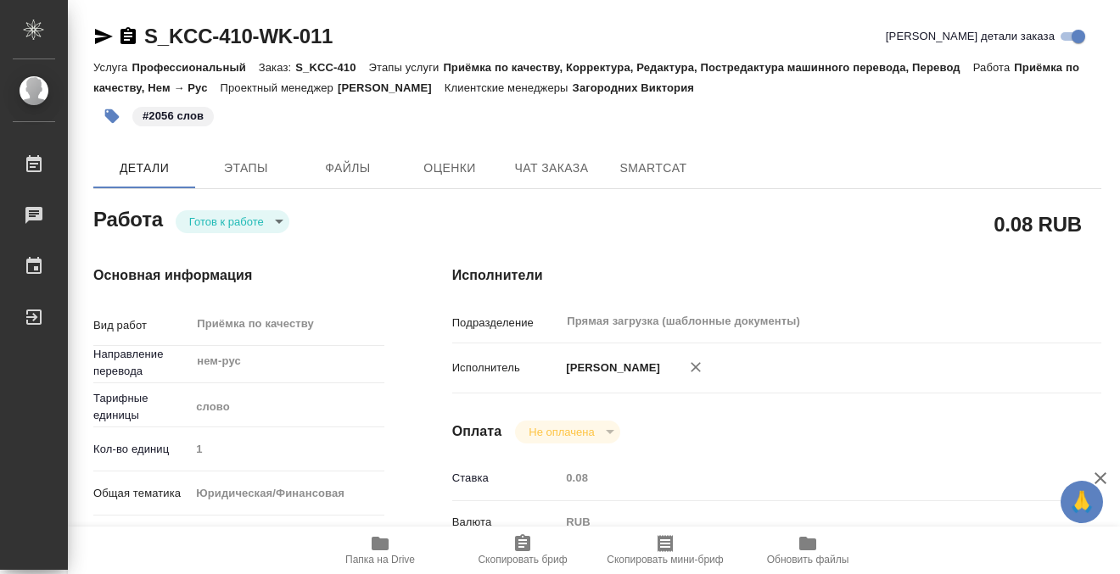
type textarea "x"
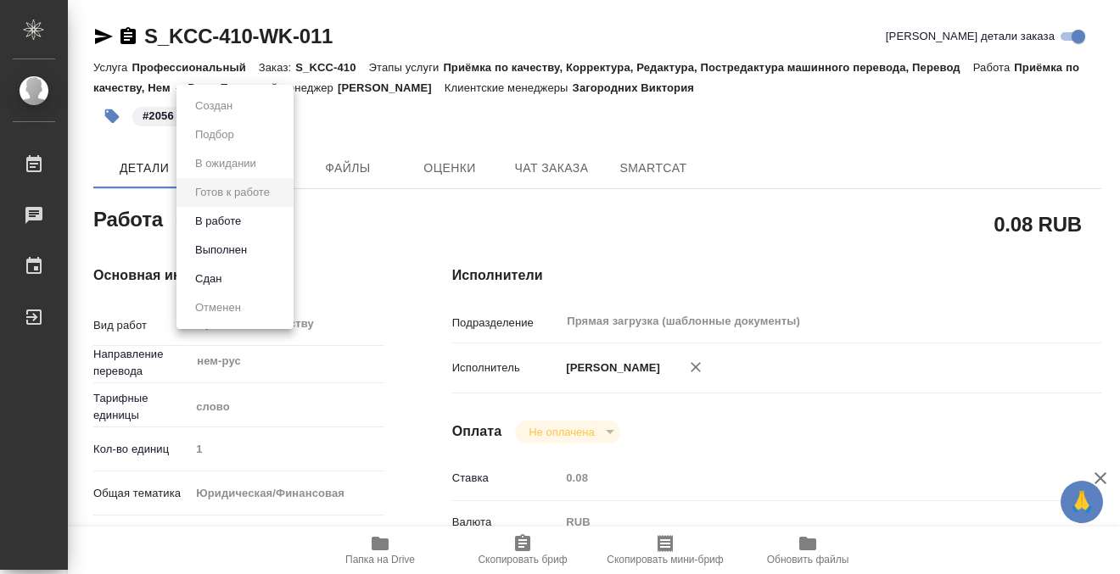
click at [261, 227] on body "🙏 .cls-1 fill:#fff; AWATERA Kobzeva Elizaveta Работы 0 Чаты График Выйти S_KCC-…" at bounding box center [560, 287] width 1120 height 574
type textarea "x"
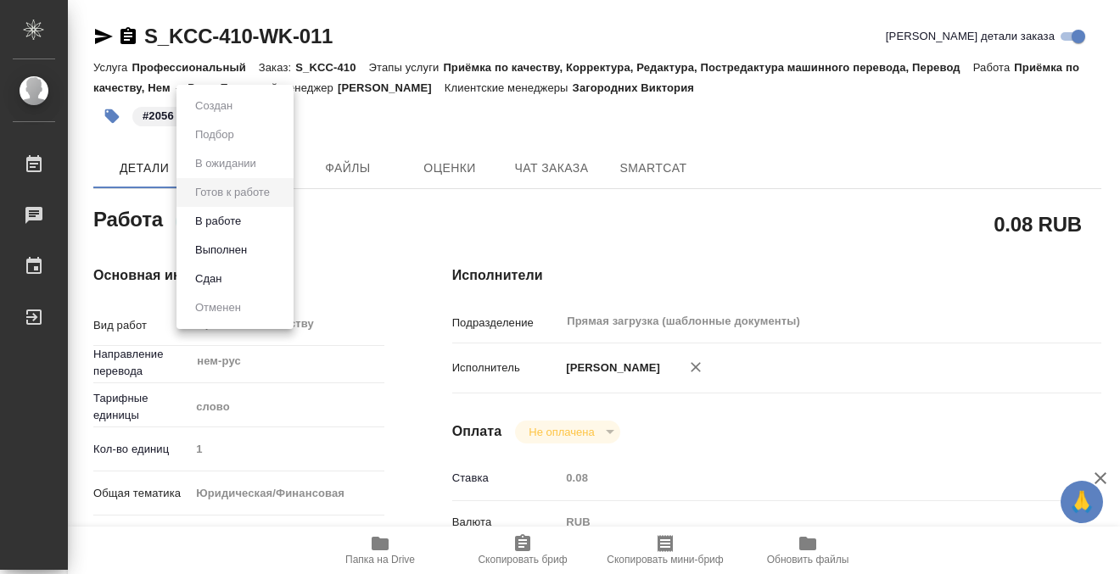
type textarea "x"
click at [257, 245] on li "Выполнен" at bounding box center [234, 250] width 117 height 29
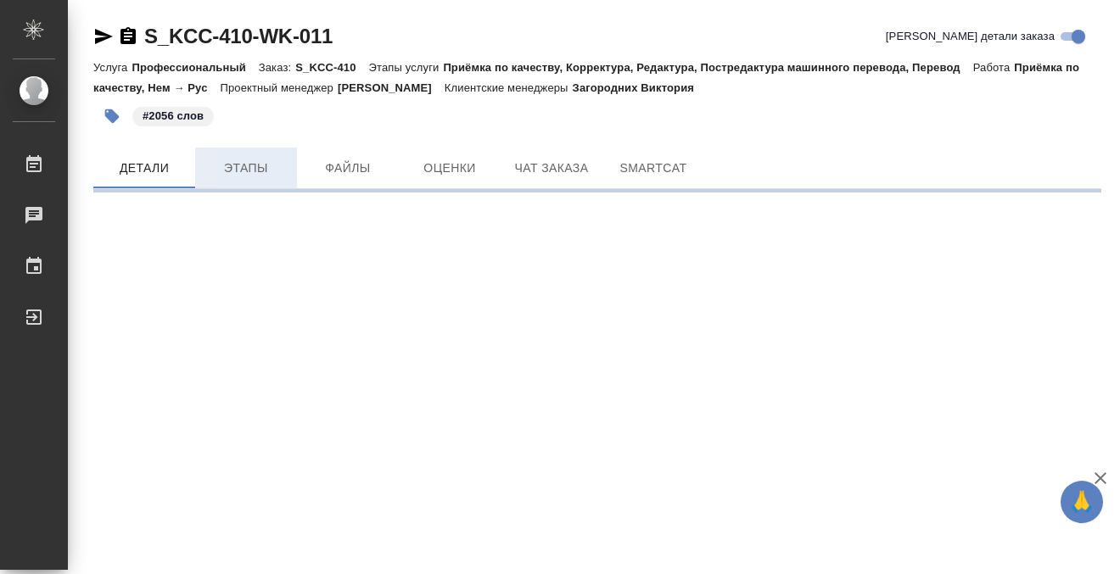
click at [252, 185] on button "Этапы" at bounding box center [246, 168] width 102 height 41
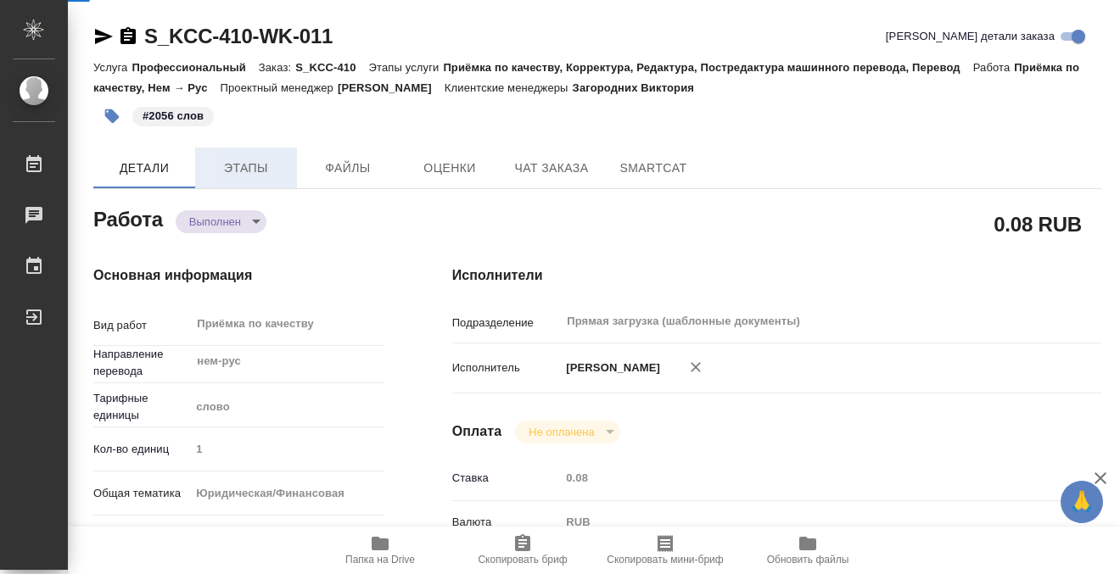
type textarea "x"
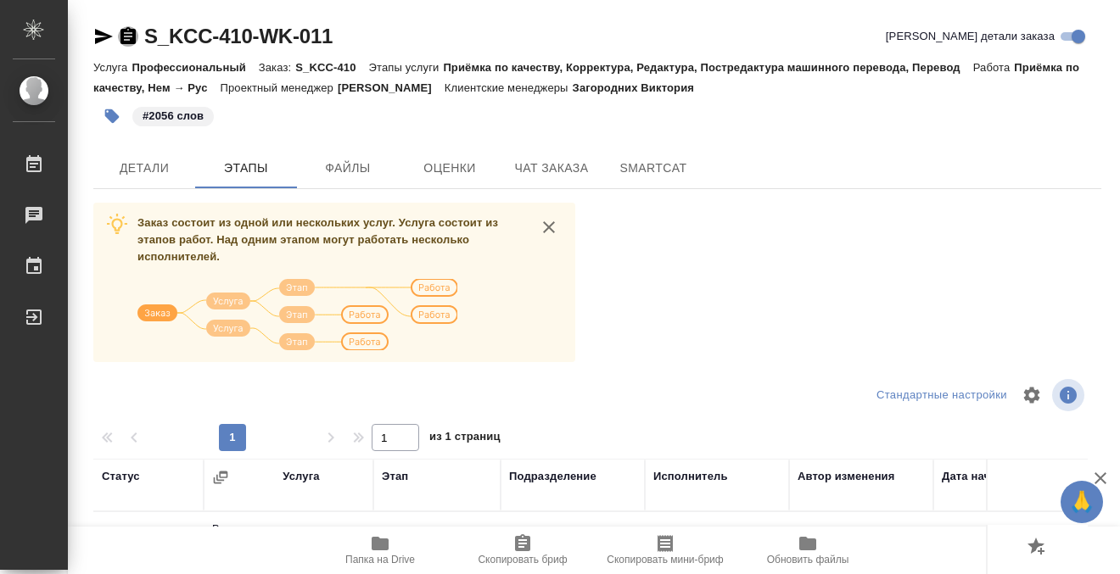
click at [127, 46] on icon "button" at bounding box center [128, 36] width 20 height 20
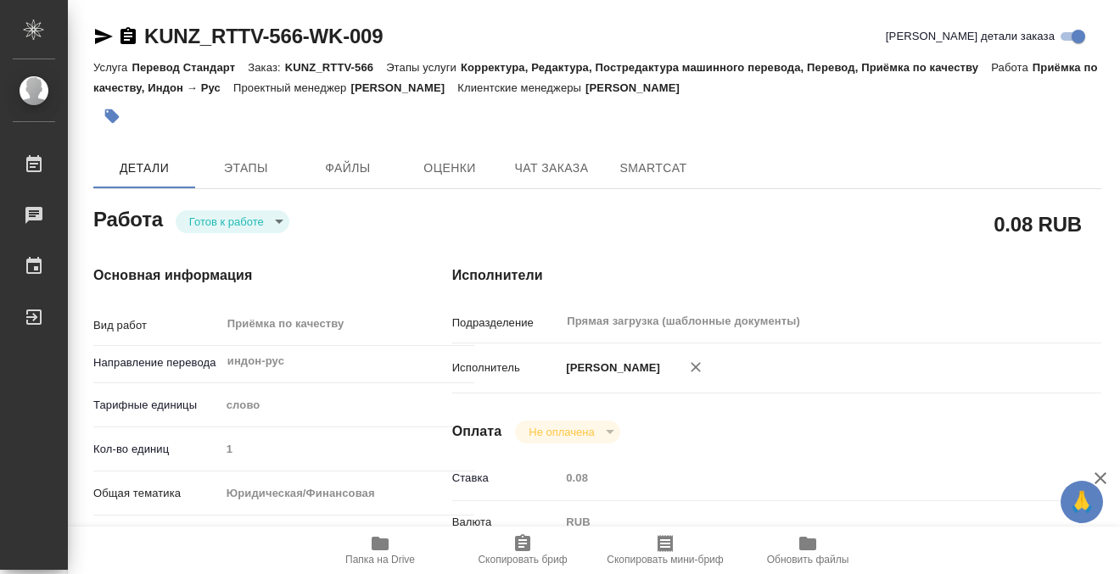
click at [255, 158] on span "Этапы" at bounding box center [245, 168] width 81 height 21
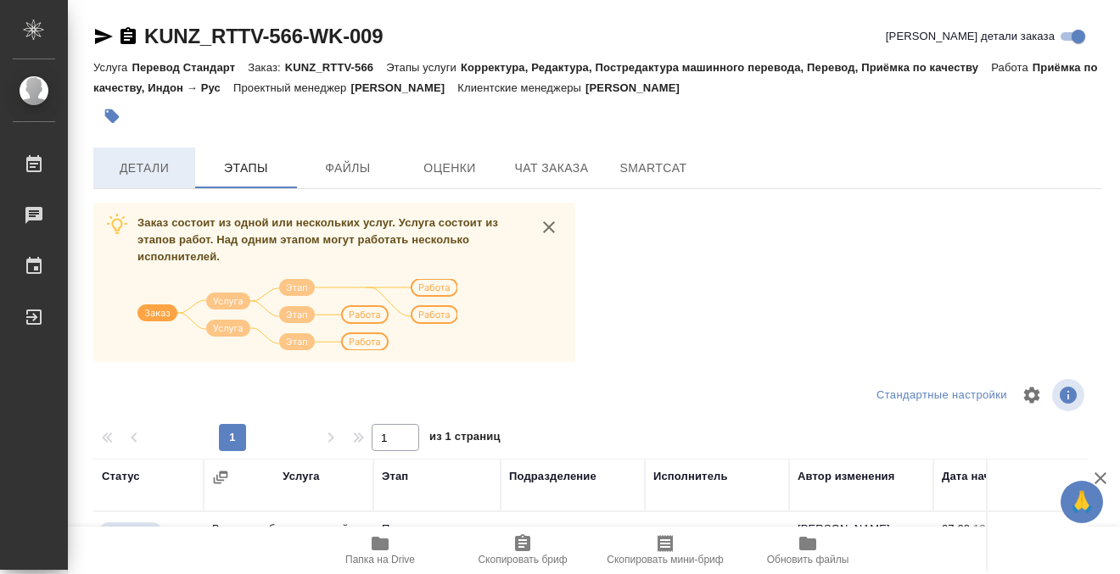
click at [185, 172] on button "Детали" at bounding box center [144, 168] width 102 height 41
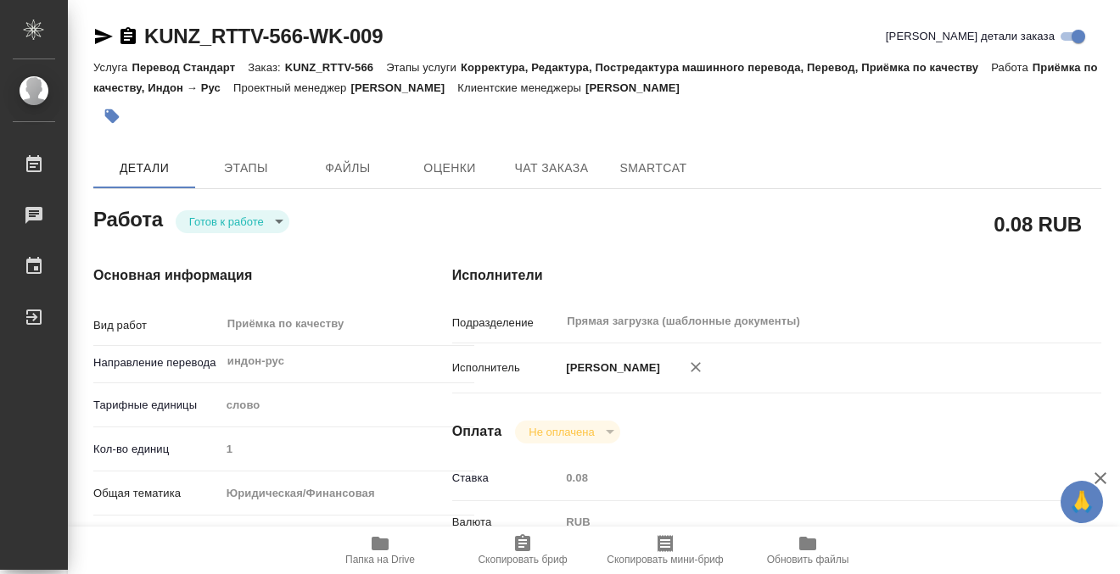
type textarea "x"
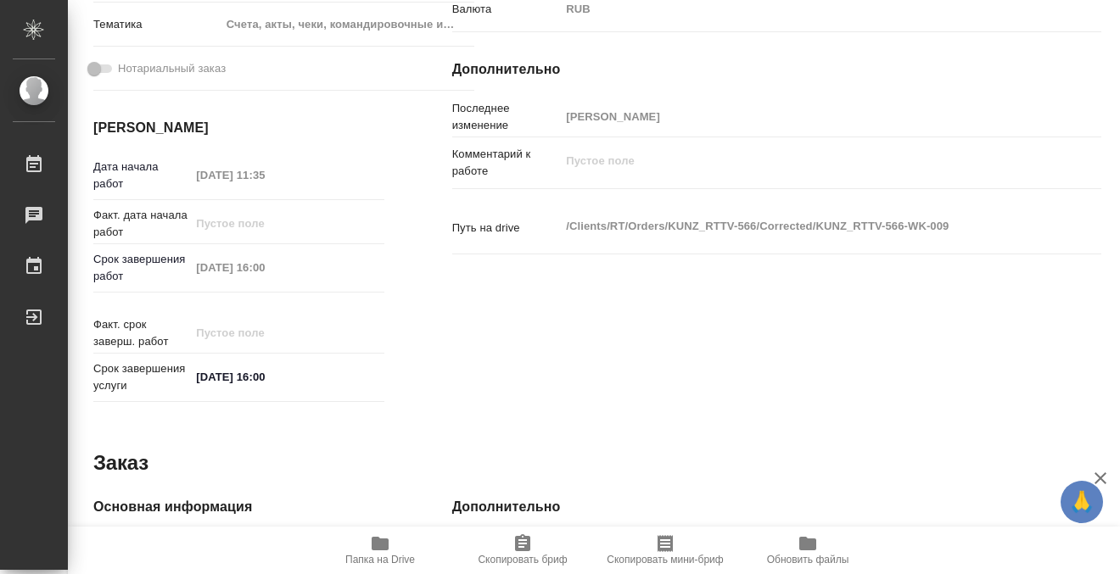
type textarea "x"
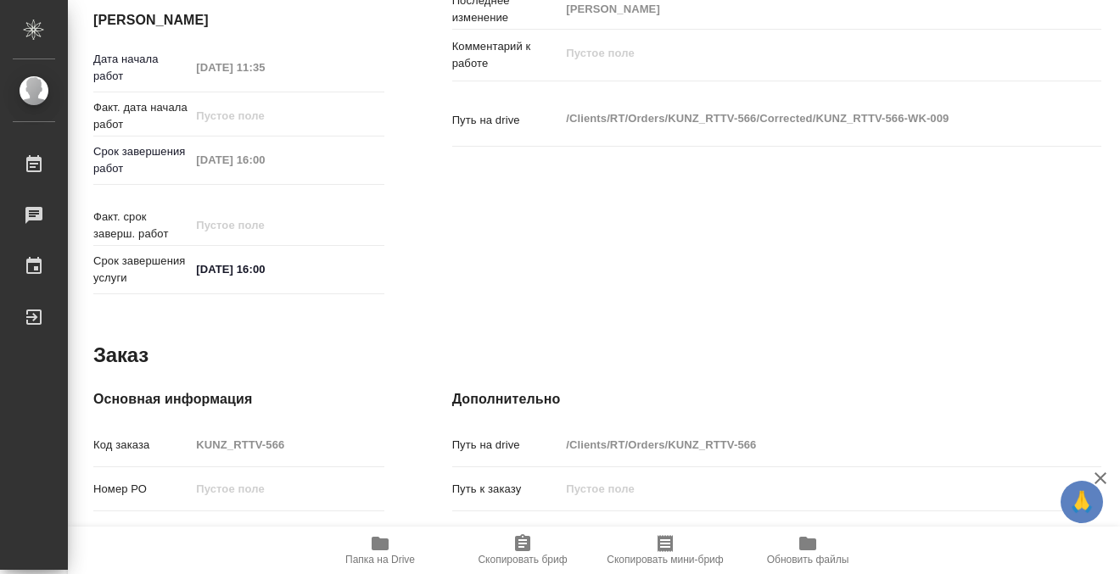
scroll to position [907, 0]
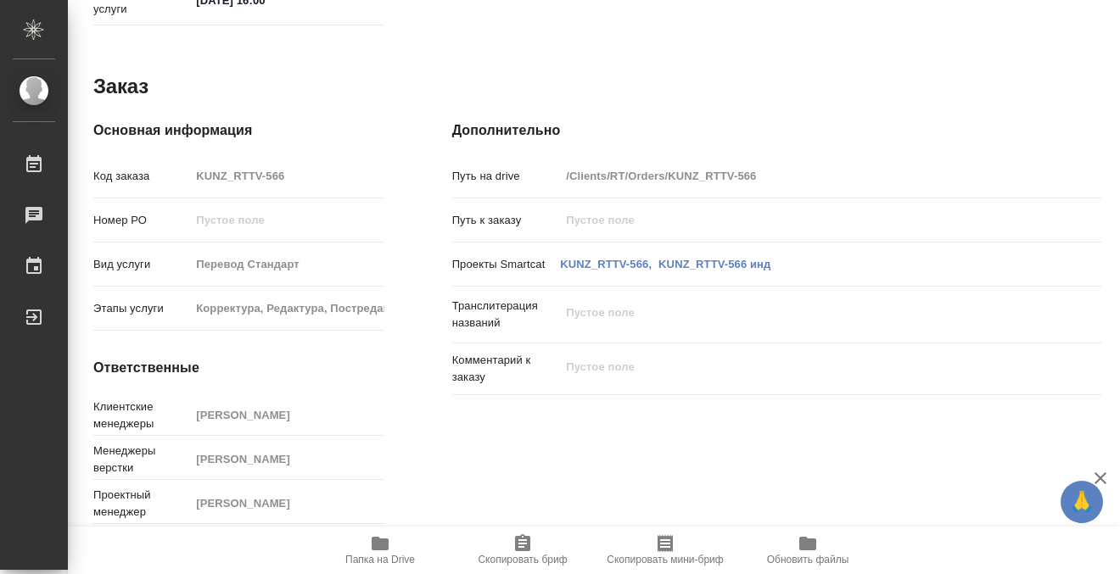
click at [375, 541] on icon "button" at bounding box center [380, 544] width 17 height 14
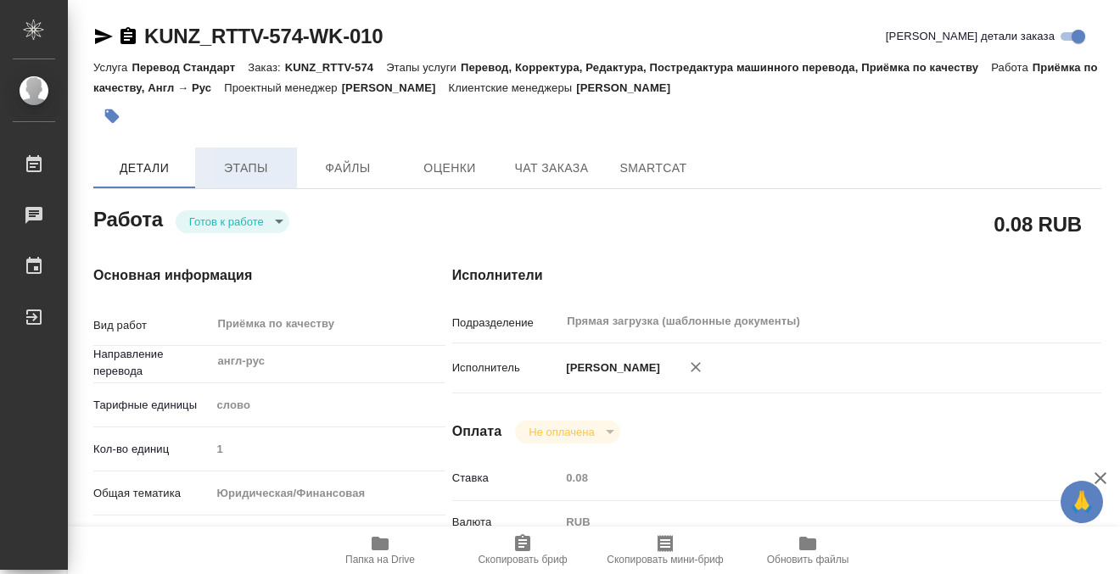
click at [238, 176] on span "Этапы" at bounding box center [245, 168] width 81 height 21
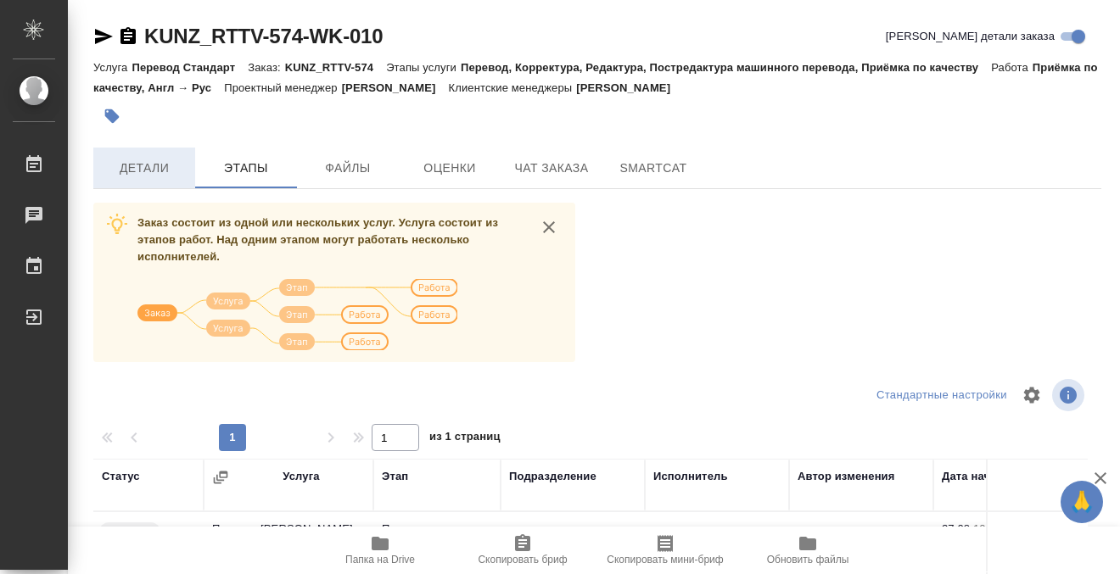
click at [168, 168] on span "Детали" at bounding box center [144, 168] width 81 height 21
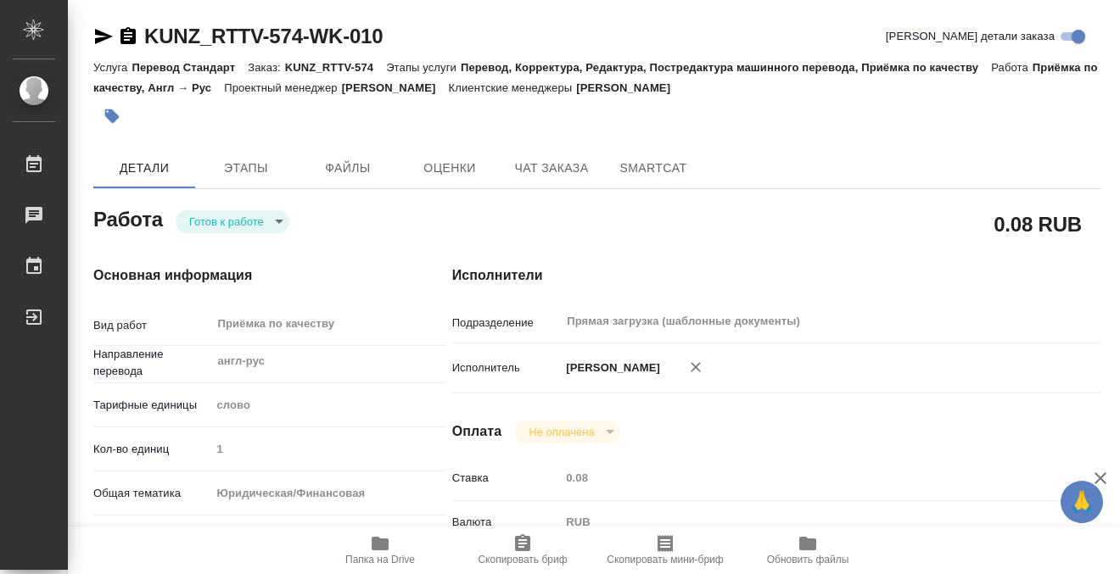
type textarea "x"
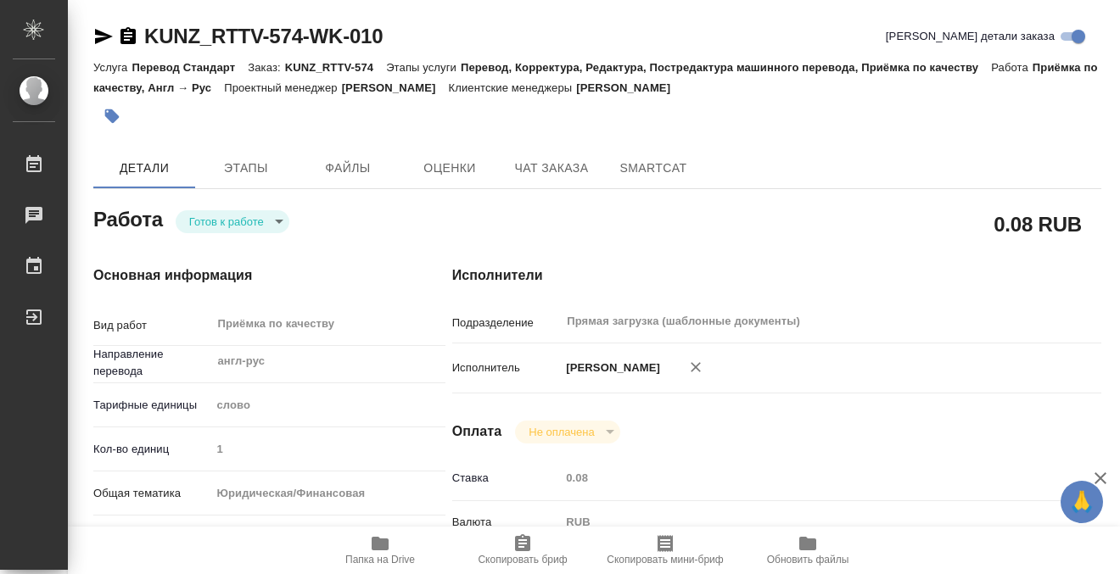
type textarea "x"
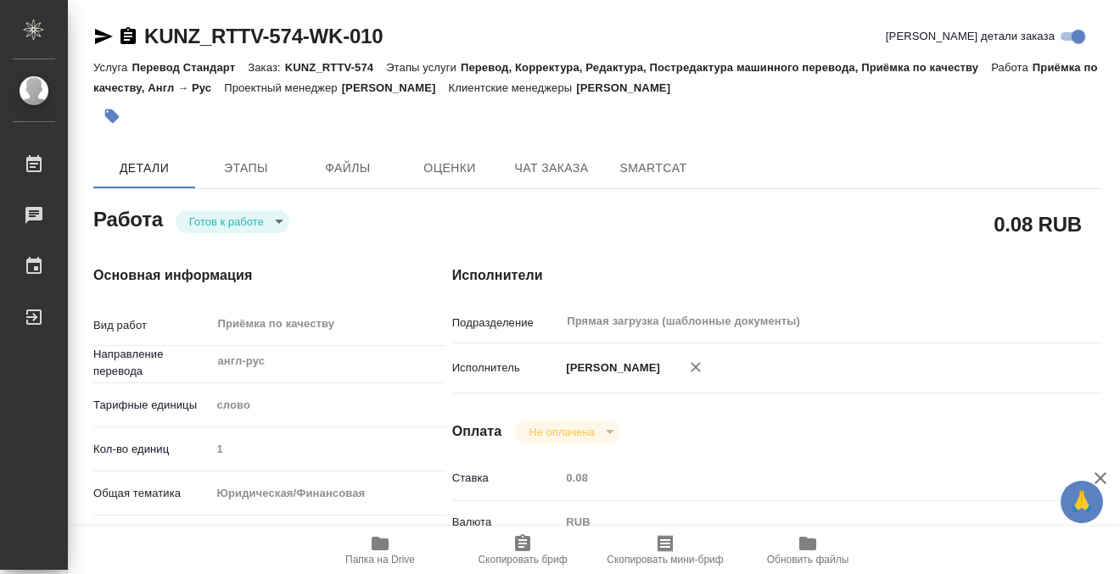
scroll to position [497, 0]
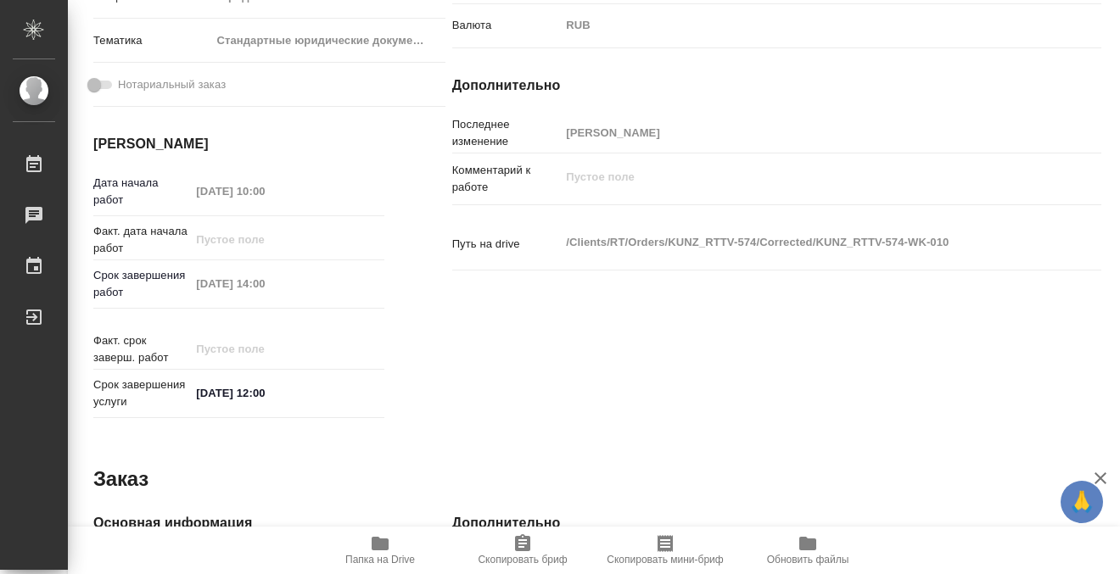
type textarea "x"
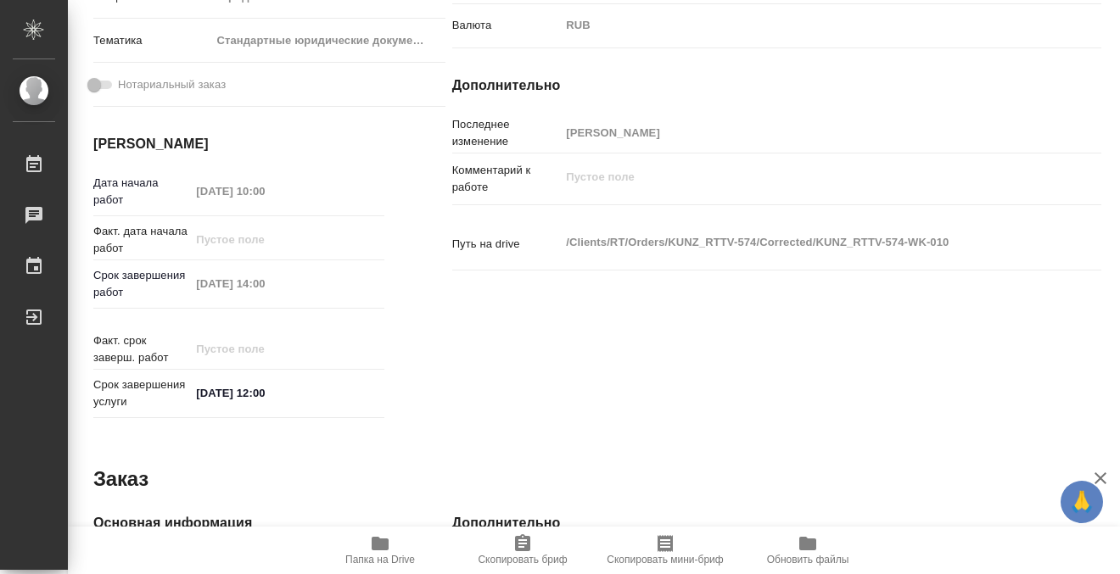
scroll to position [0, 0]
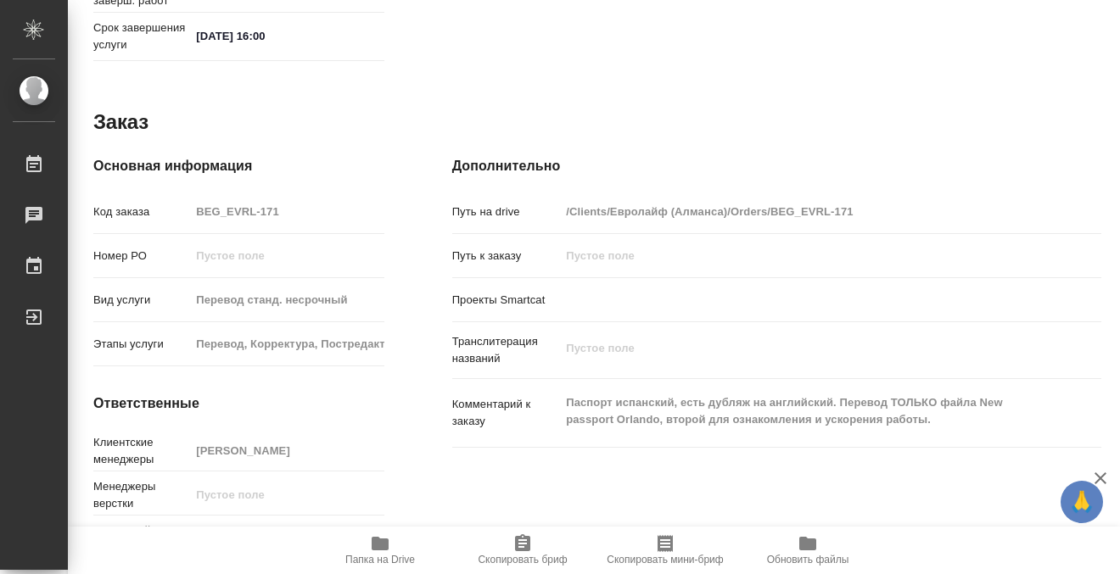
scroll to position [907, 0]
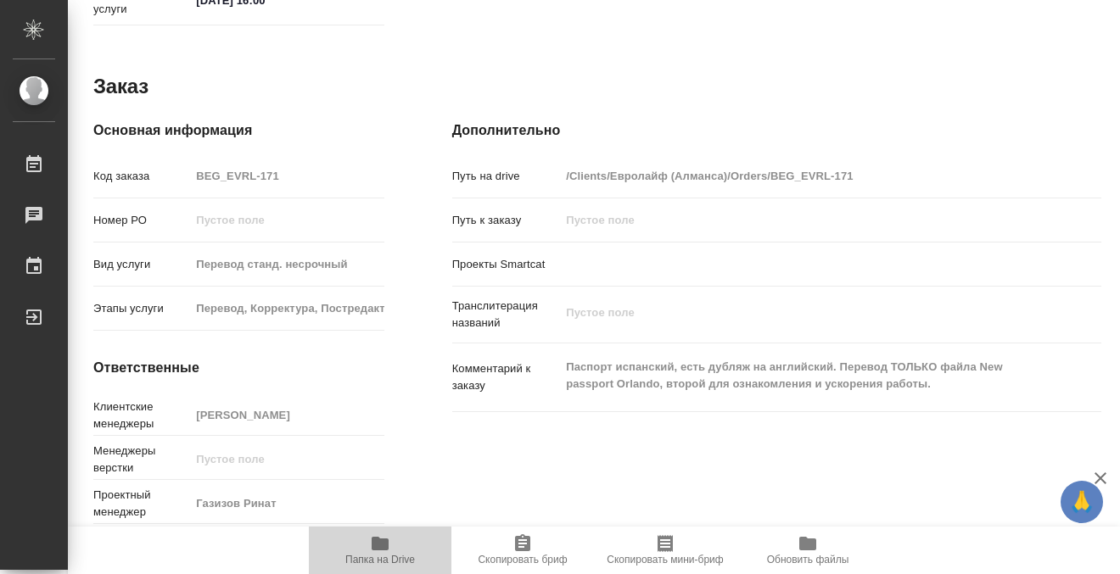
click at [374, 543] on icon "button" at bounding box center [380, 544] width 17 height 14
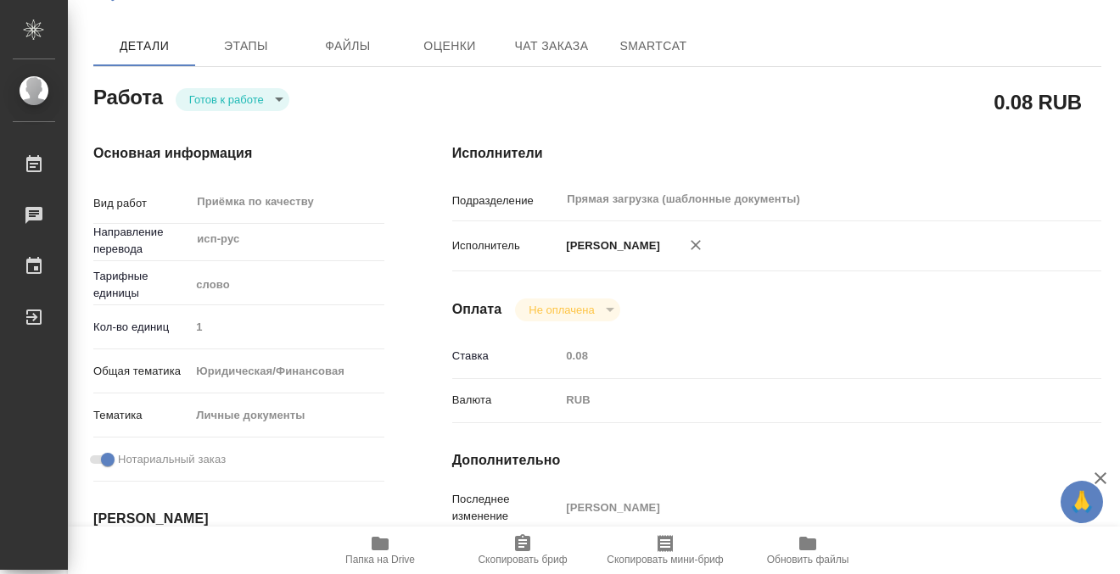
scroll to position [0, 0]
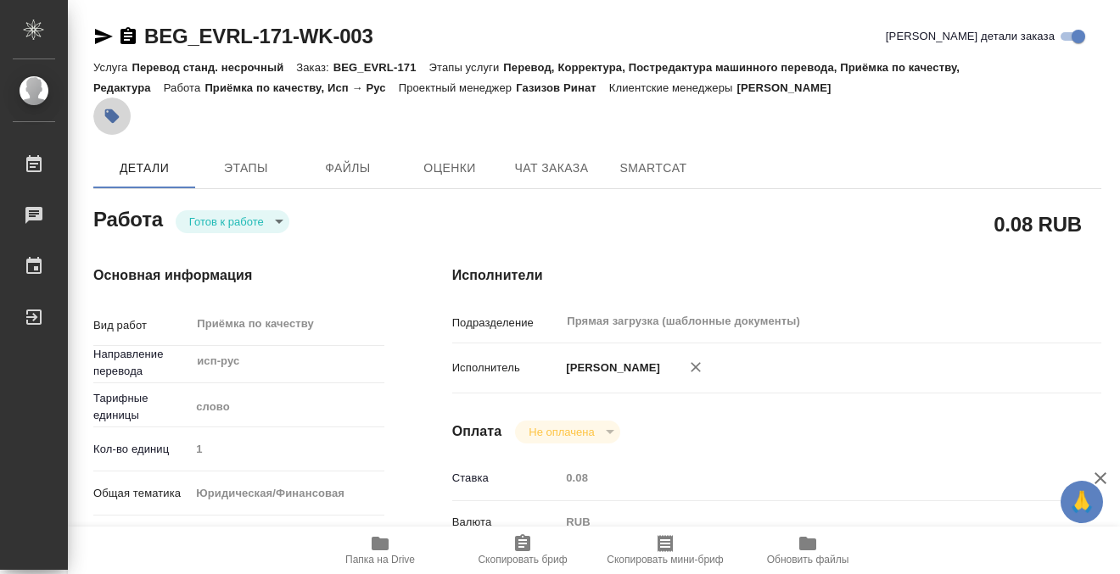
click at [111, 109] on icon "button" at bounding box center [112, 116] width 14 height 14
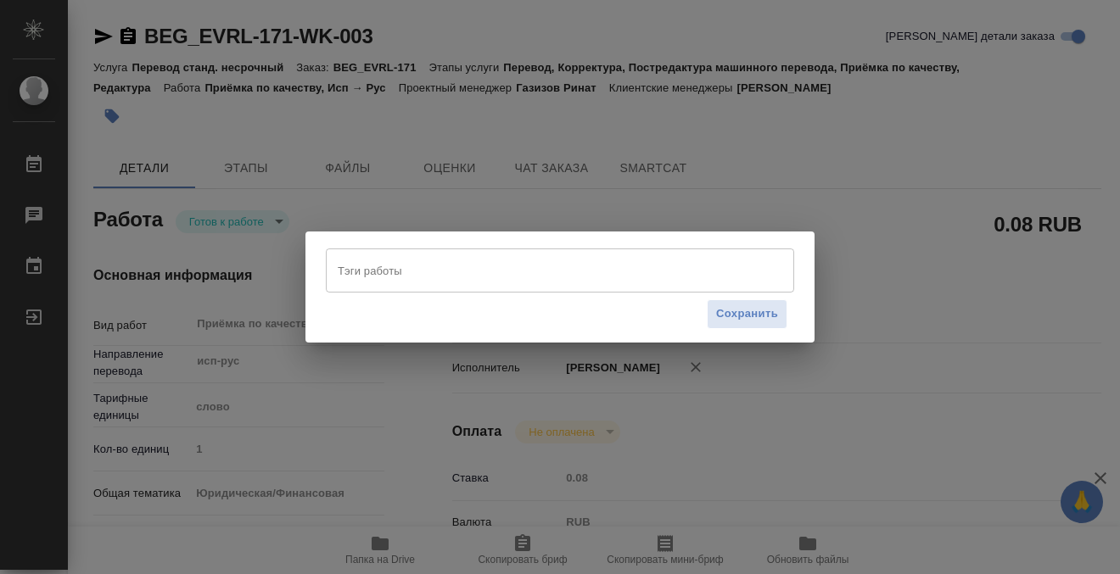
click at [402, 268] on input "Тэги работы" at bounding box center [543, 270] width 421 height 29
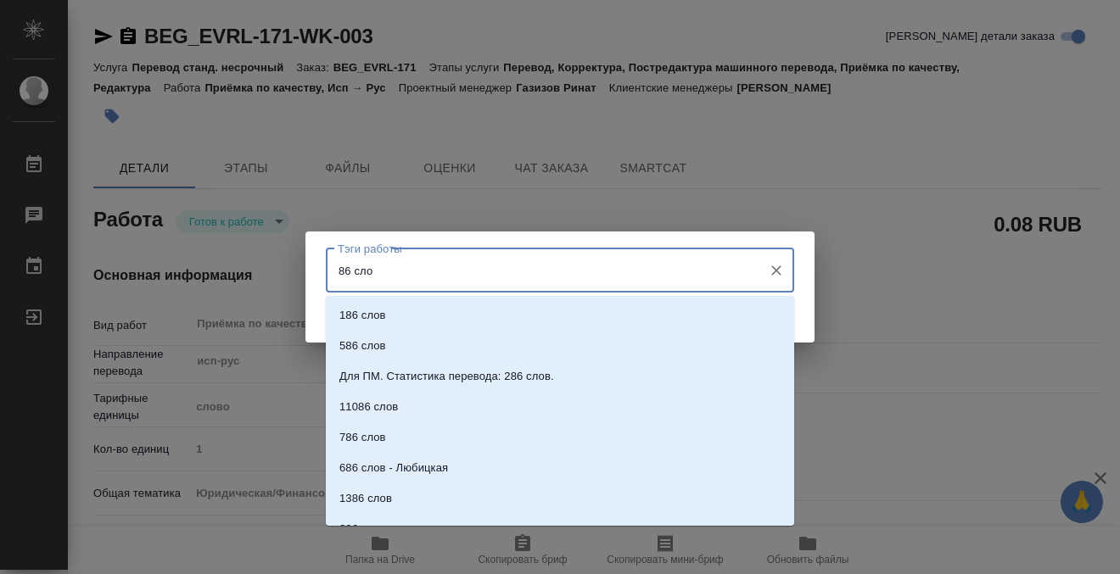
type input "86 слов"
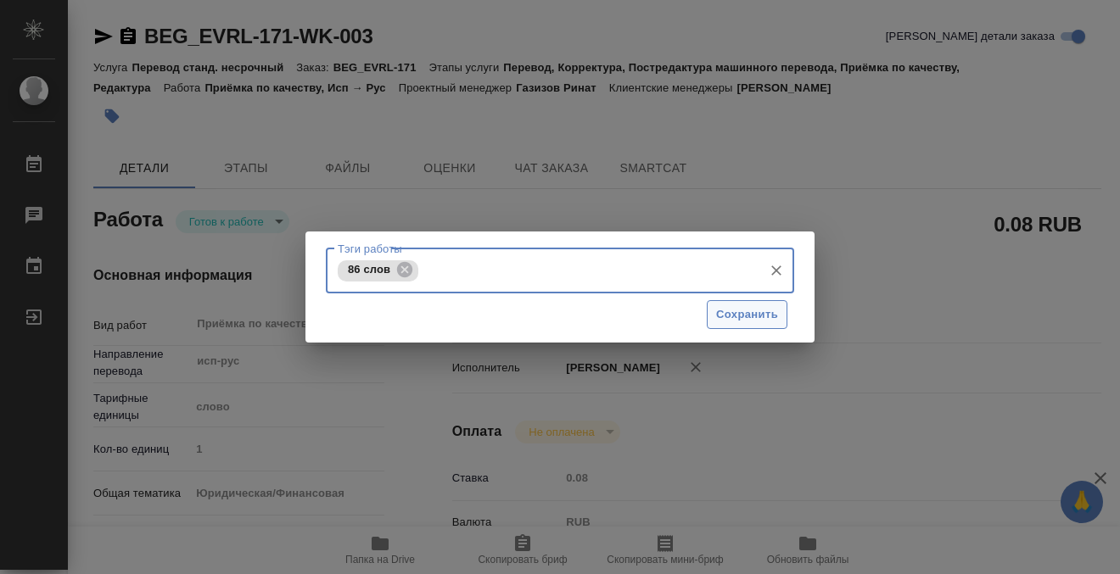
click at [760, 314] on span "Сохранить" at bounding box center [747, 315] width 62 height 20
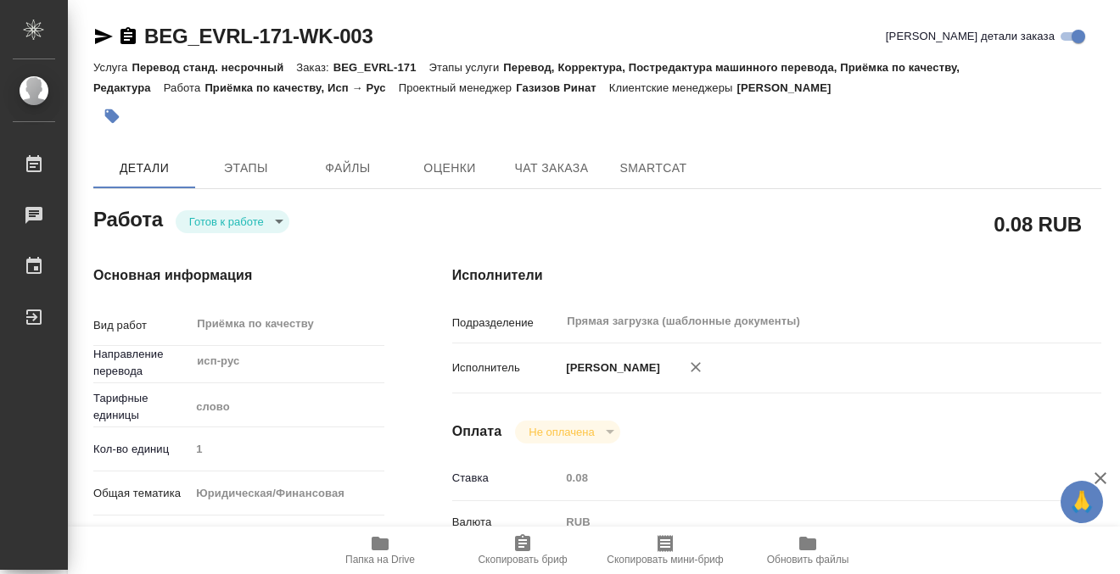
type input "readyForWork"
type input "исп-рус"
type input "5a8b1489cc6b4906c91bfd90"
type input "1"
type input "yr-fn"
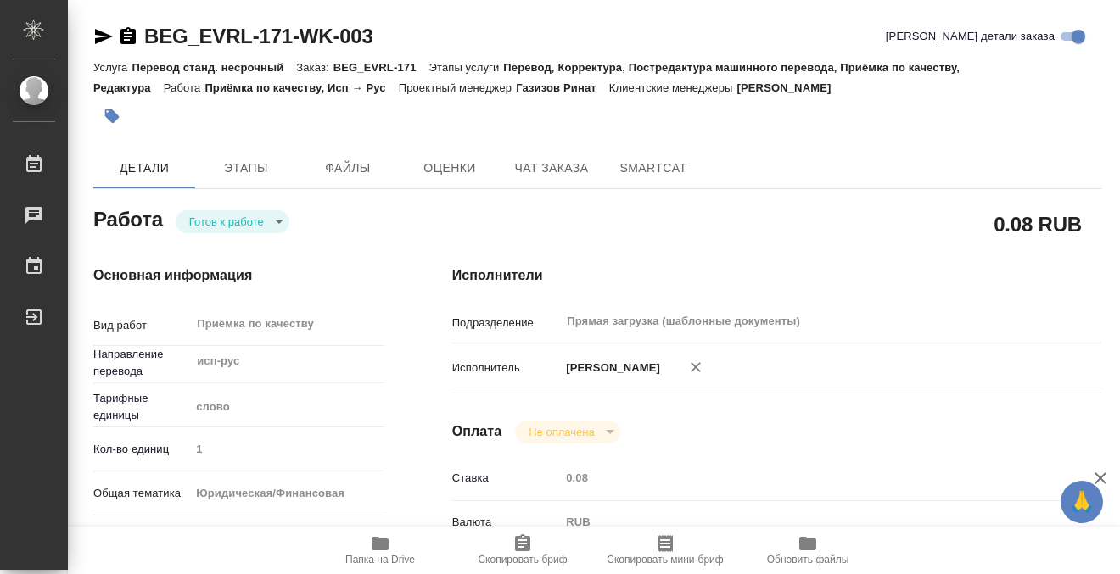
type input "5a8b8b956a9677013d343cfe"
checkbox input "true"
type input "[DATE] 15:00"
type input "[DATE] 16:00"
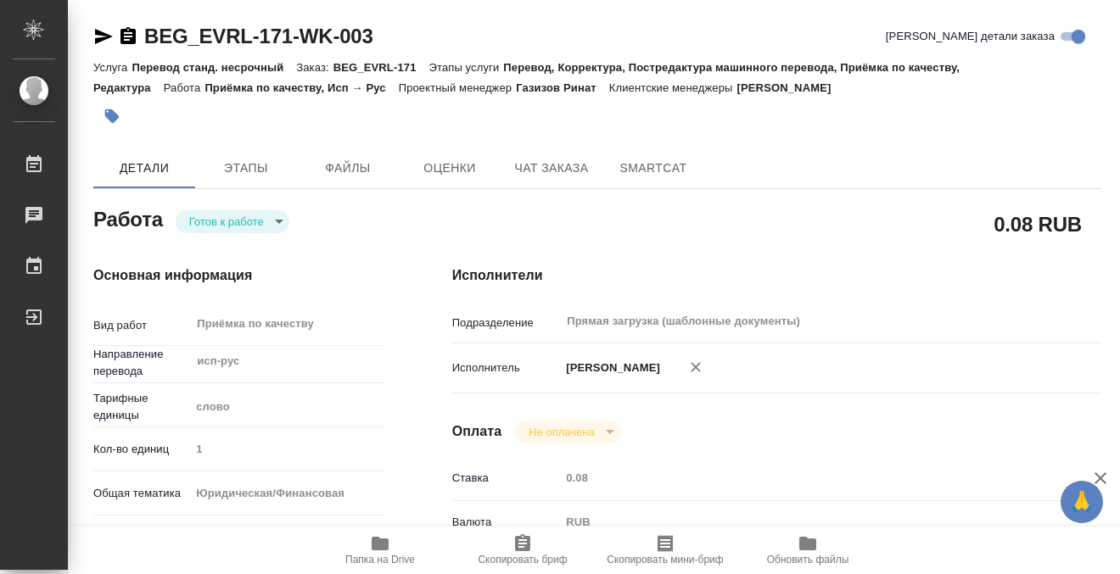
type input "Прямая загрузка (шаблонные документы)"
type input "notPayed"
type input "0.08"
type input "RUB"
type input "[PERSON_NAME]"
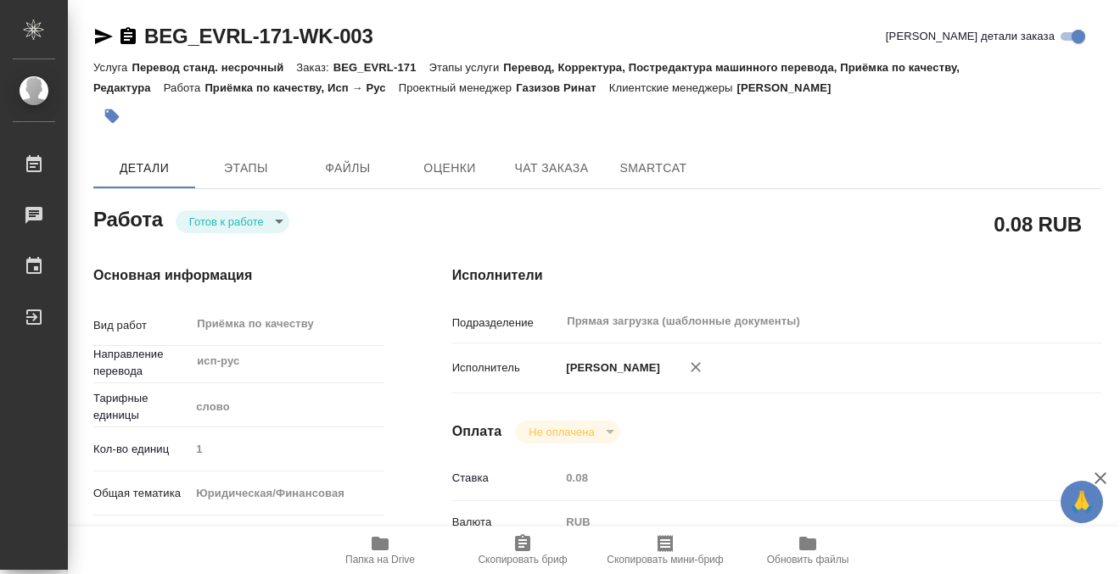
type input "BEG_EVRL-171"
type input "Перевод станд. несрочный"
type input "Перевод, Корректура, Постредактура машинного перевода, Приёмка по качеству, Ред…"
type input "[PERSON_NAME]"
type input "/Clients/Евролайф (Алманса)/Orders/BEG_EVRL-171"
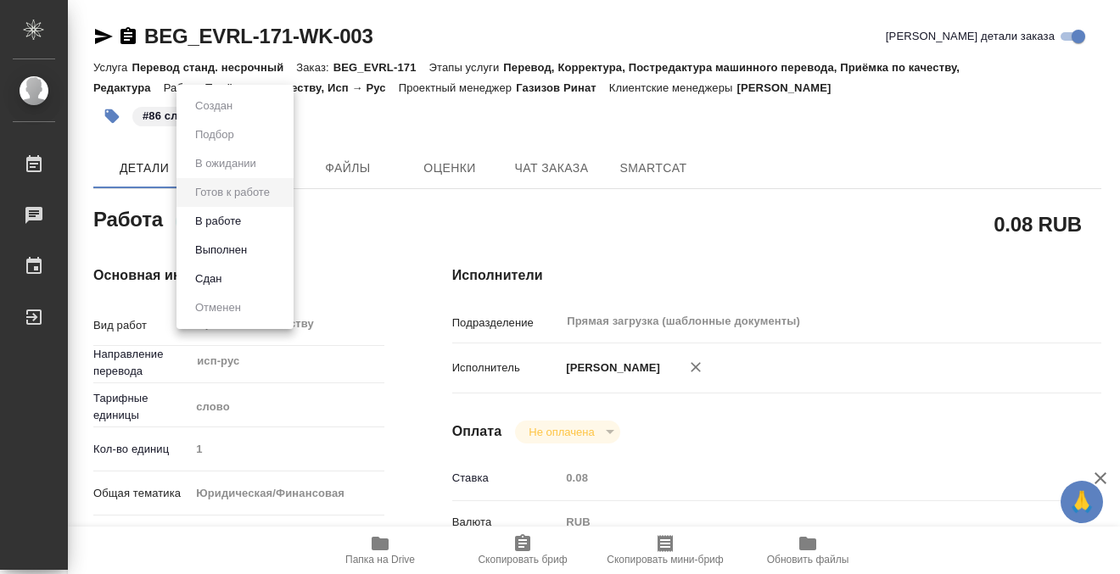
click at [268, 220] on body "🙏 .cls-1 fill:#fff; AWATERA Kobzeva Elizaveta Работы 0 Чаты График Выйти BEG_EV…" at bounding box center [560, 287] width 1120 height 574
click at [257, 251] on li "Выполнен" at bounding box center [234, 250] width 117 height 29
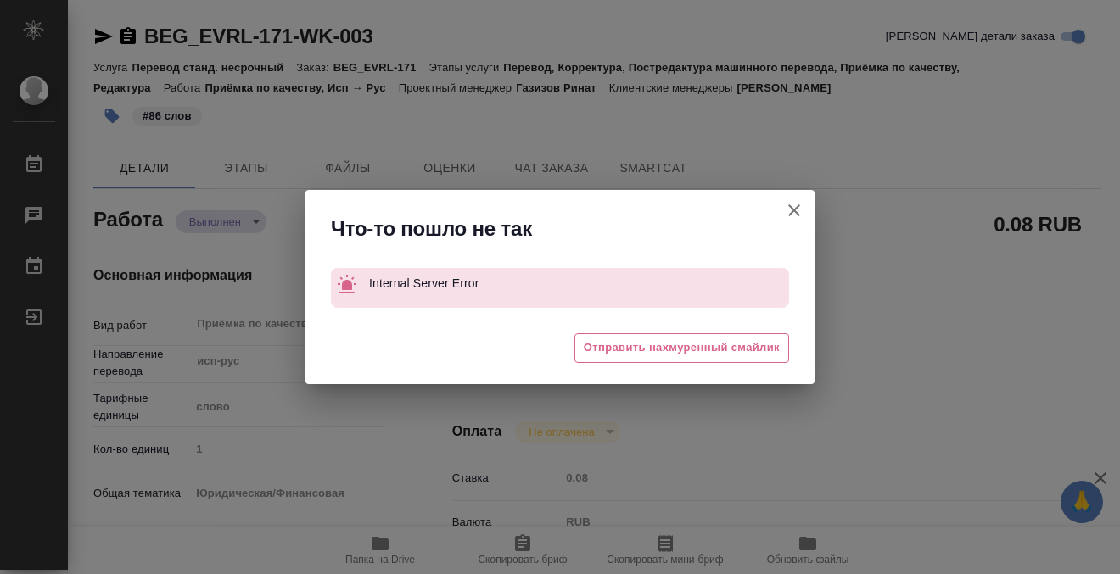
type textarea "x"
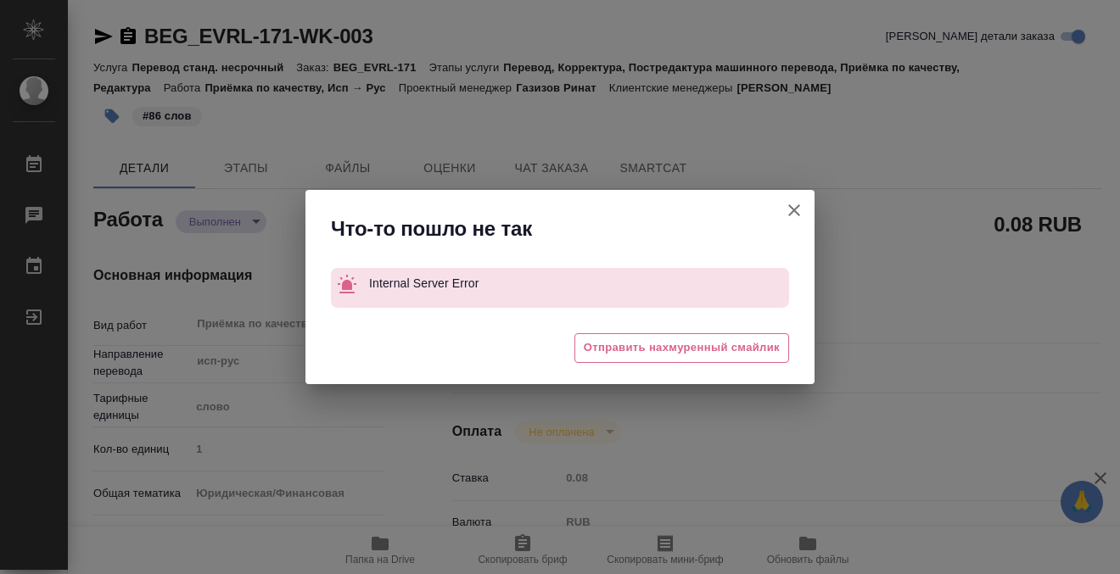
type textarea "x"
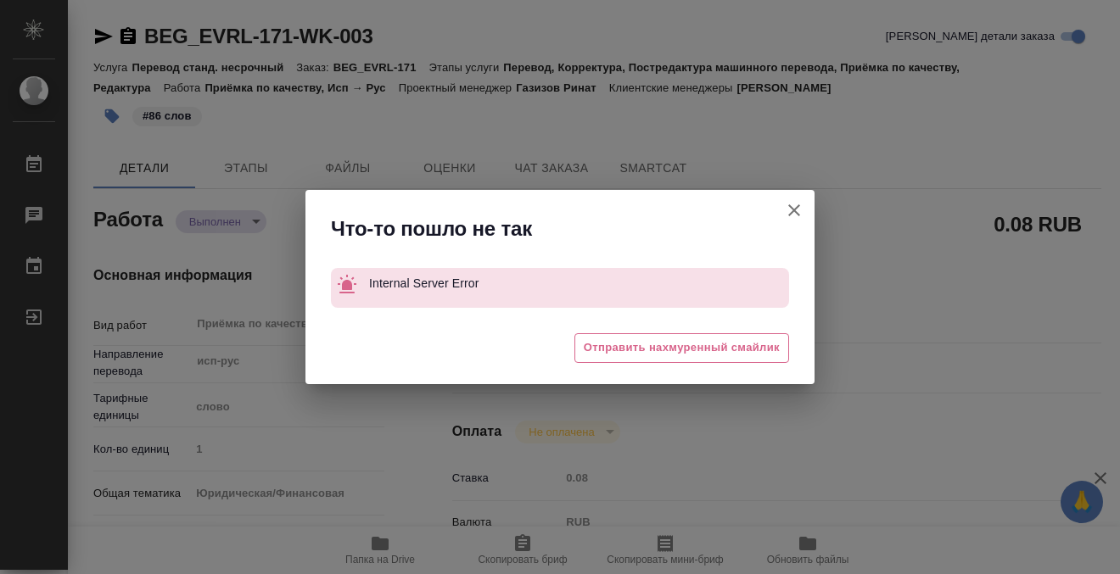
click at [789, 202] on icon "button" at bounding box center [794, 210] width 20 height 20
type textarea "x"
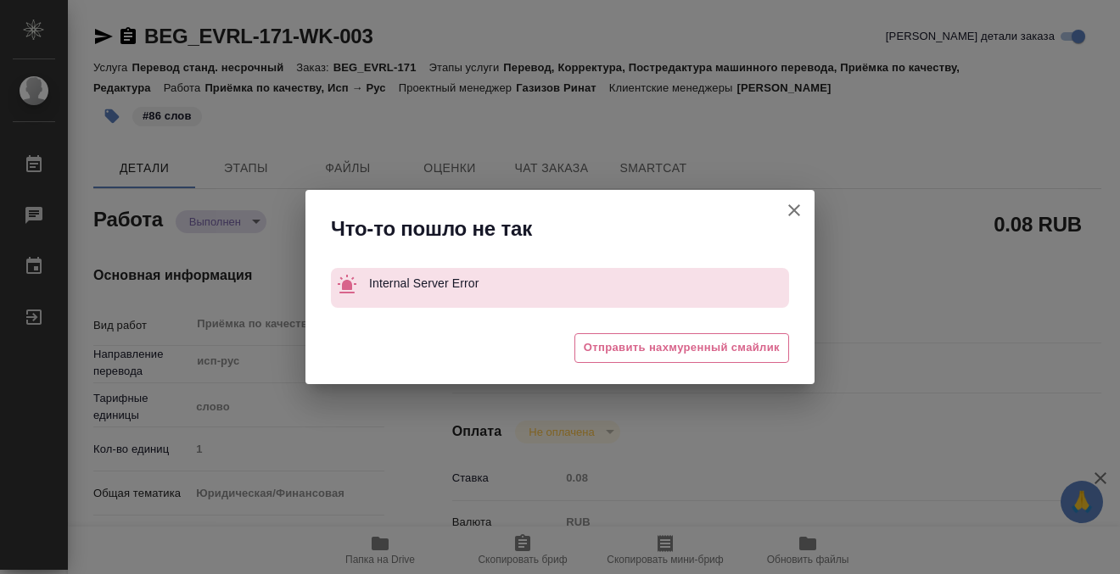
type textarea "x"
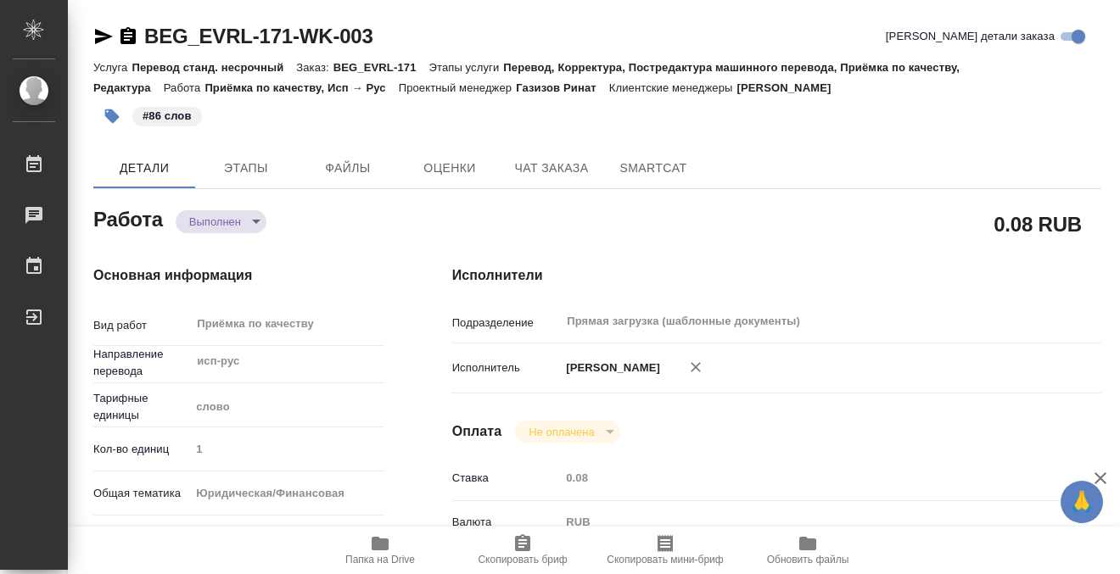
click at [130, 32] on icon "button" at bounding box center [128, 36] width 20 height 20
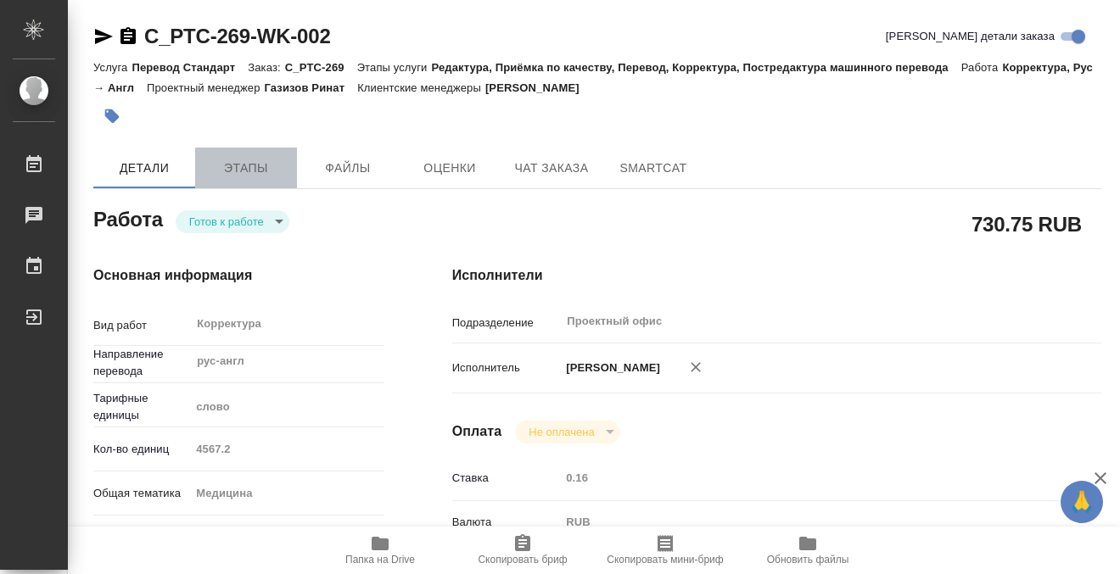
click at [235, 163] on span "Этапы" at bounding box center [245, 168] width 81 height 21
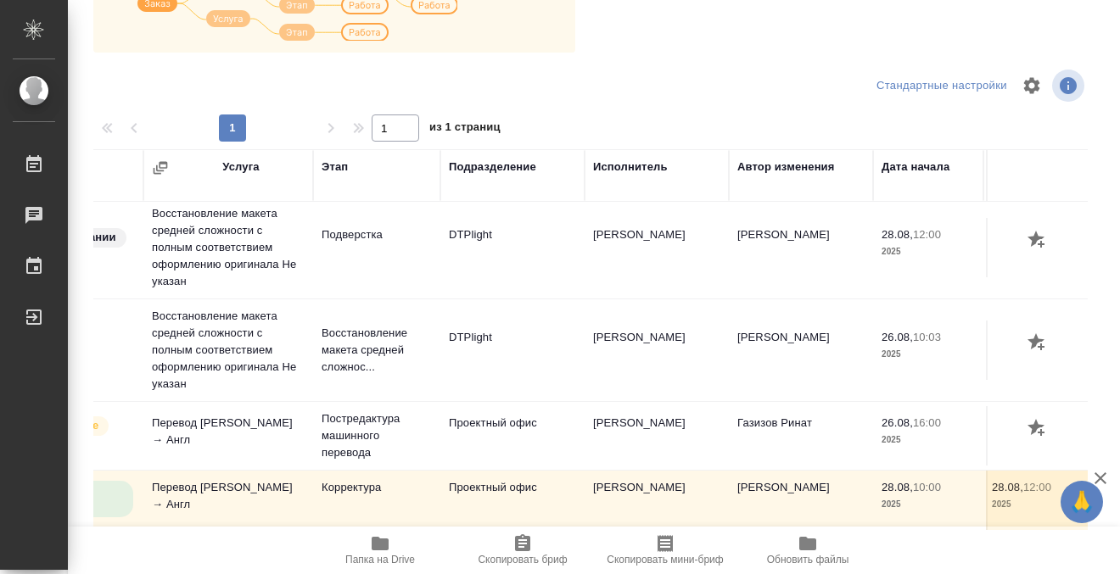
scroll to position [6, 0]
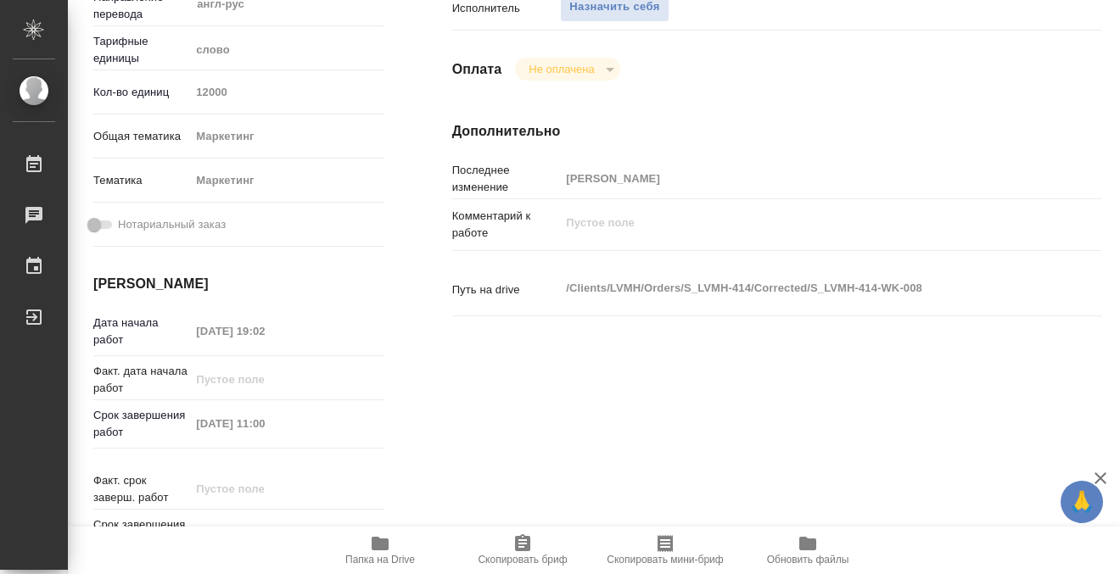
scroll to position [156, 0]
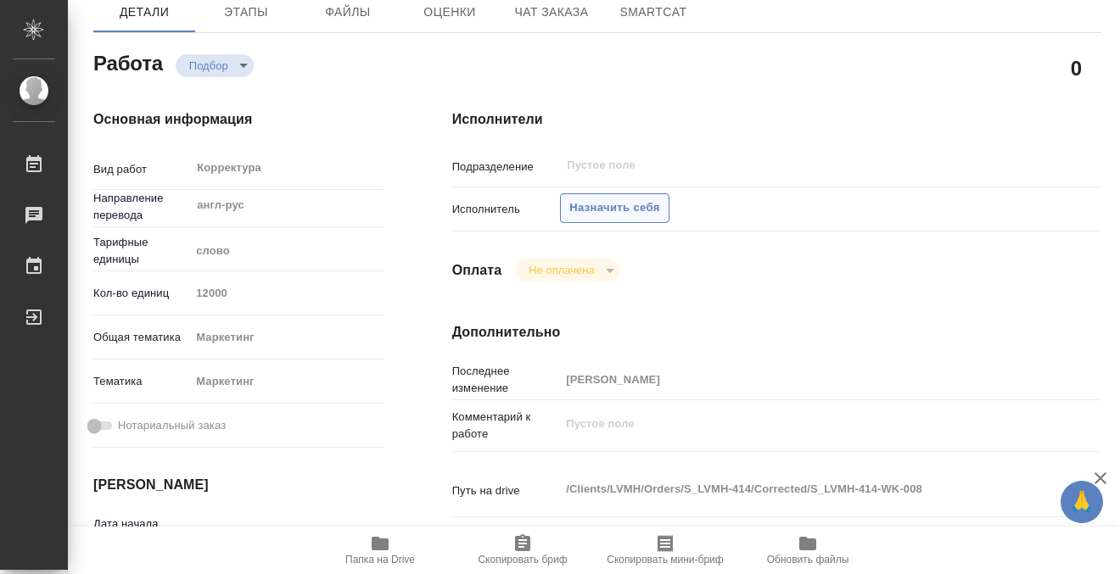
click at [644, 216] on span "Назначить себя" at bounding box center [614, 209] width 90 height 20
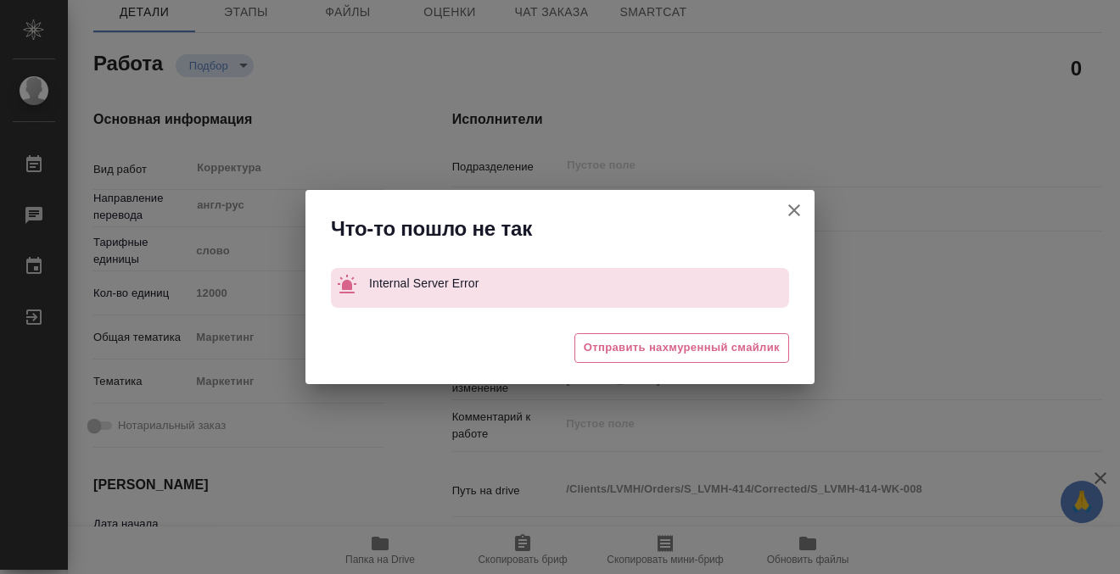
click at [619, 78] on div "Что-то пошло не так Internal Server Error 🥲 Отправить нахмуренный смайлик" at bounding box center [560, 287] width 1120 height 574
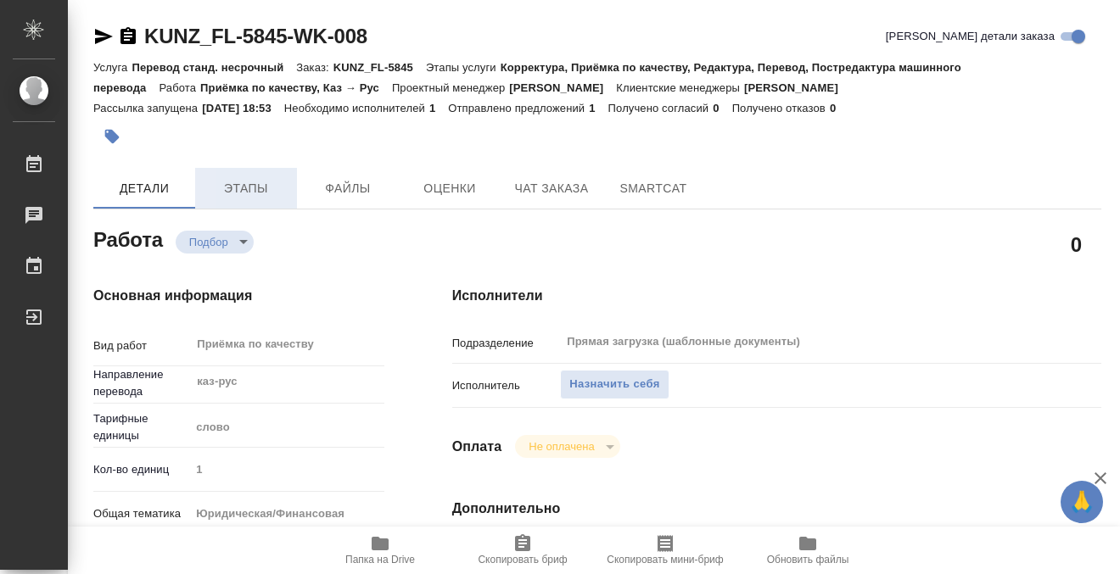
click at [224, 188] on span "Этапы" at bounding box center [245, 188] width 81 height 21
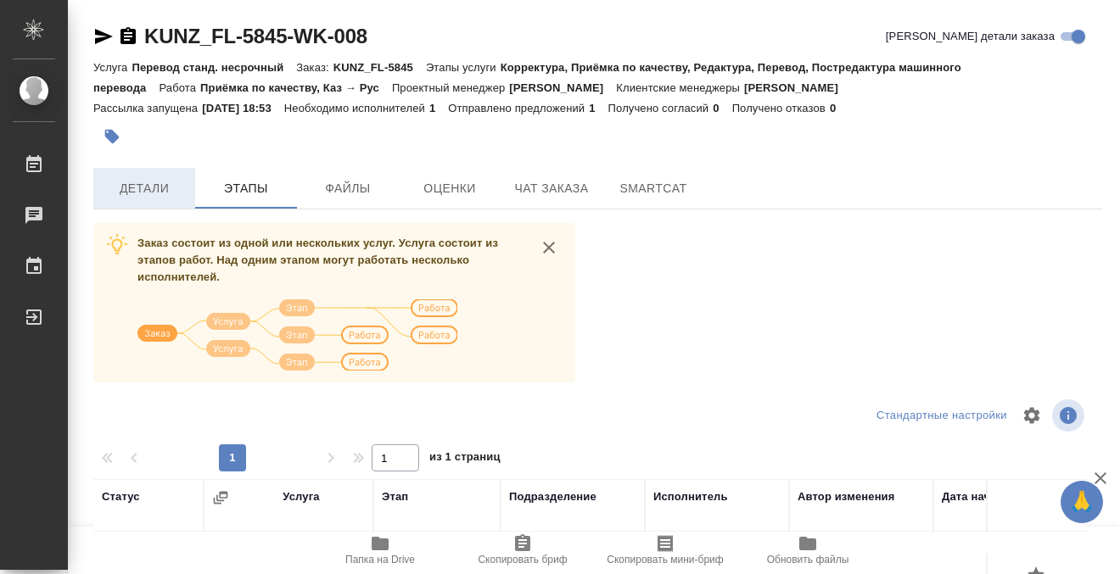
click at [140, 176] on button "Детали" at bounding box center [144, 188] width 102 height 41
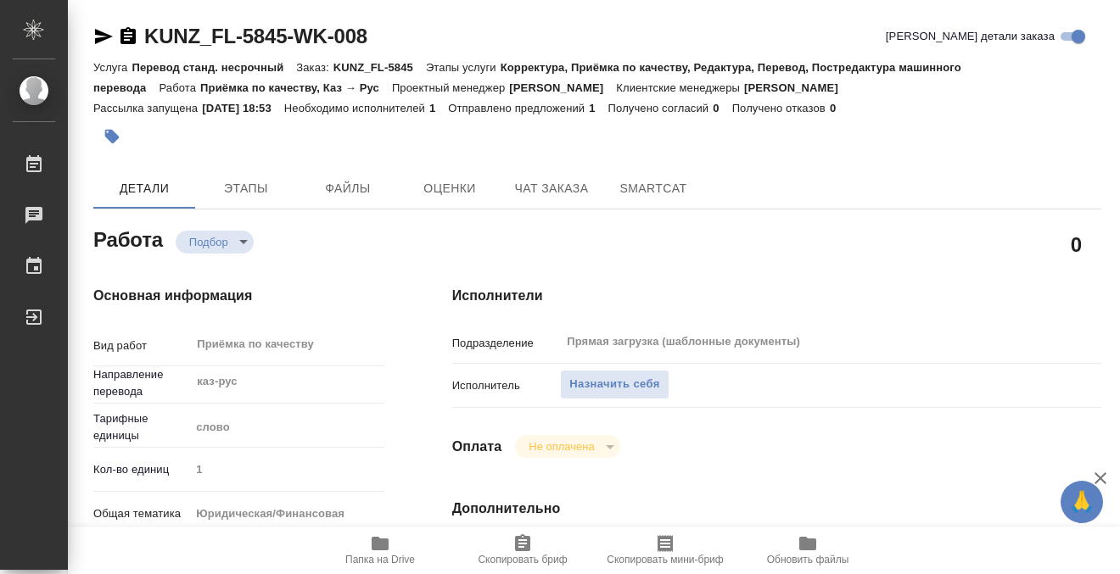
type textarea "x"
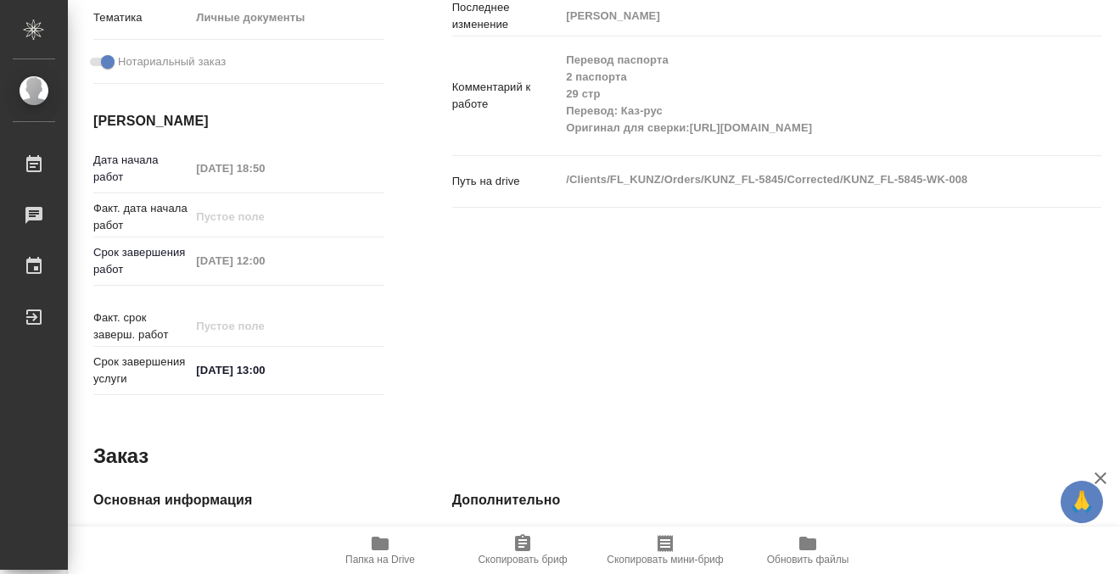
type textarea "x"
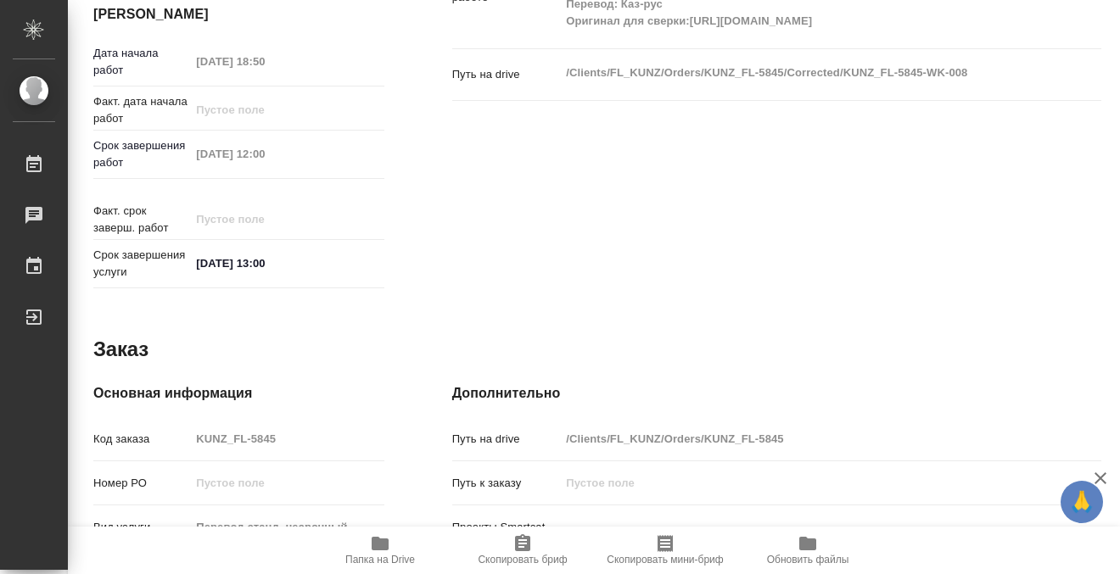
scroll to position [927, 0]
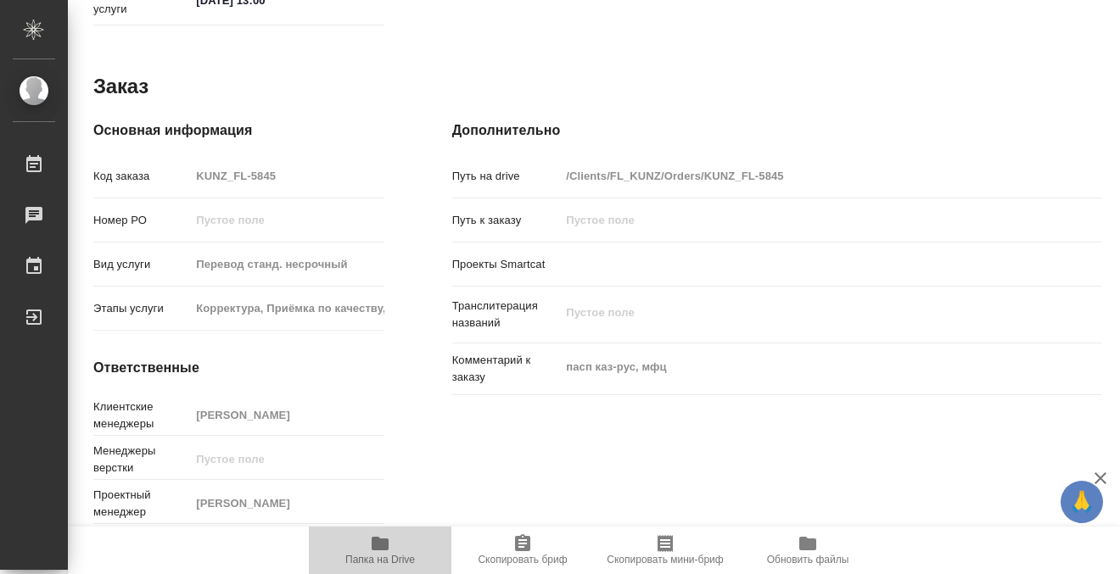
click at [381, 539] on icon "button" at bounding box center [380, 544] width 20 height 20
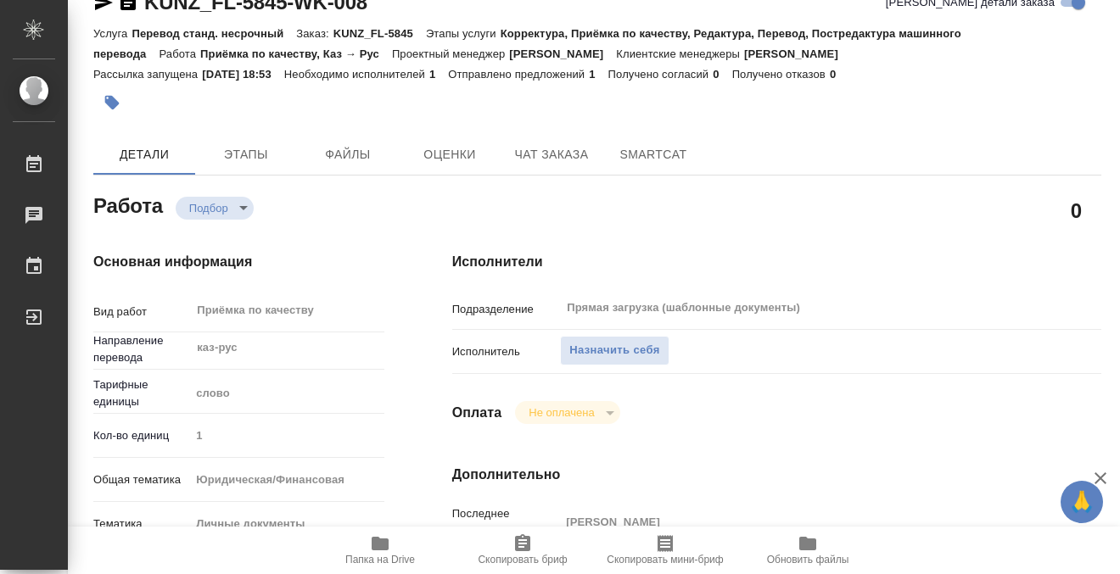
scroll to position [0, 0]
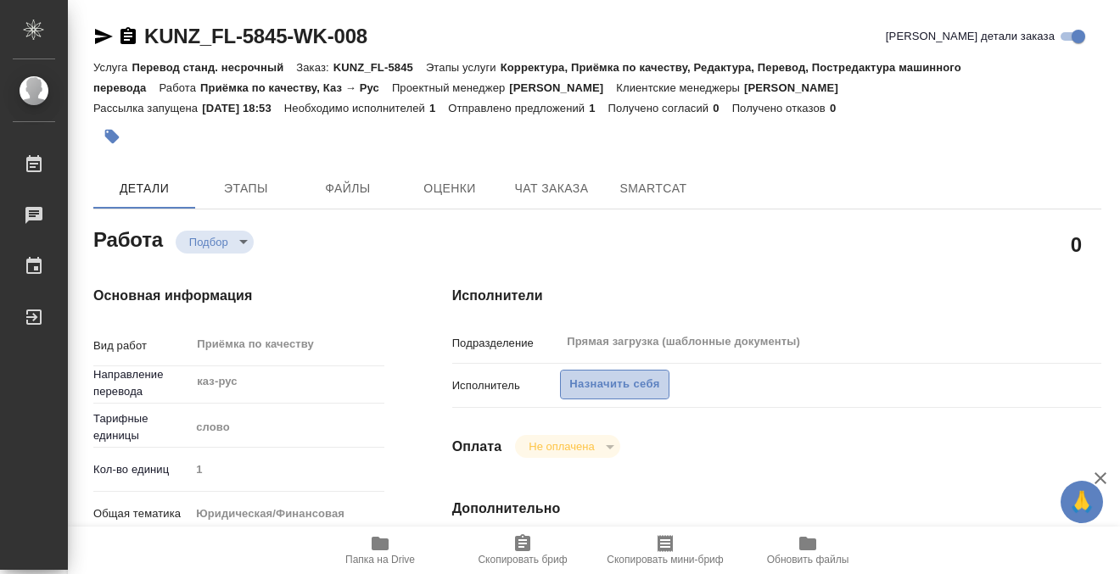
click at [616, 384] on span "Назначить себя" at bounding box center [614, 385] width 90 height 20
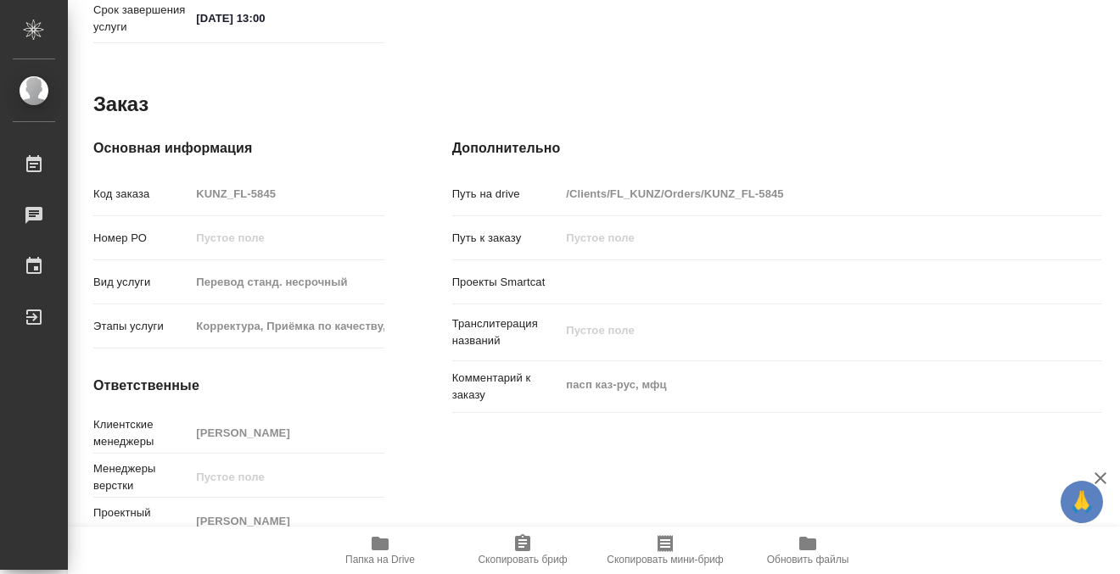
scroll to position [927, 0]
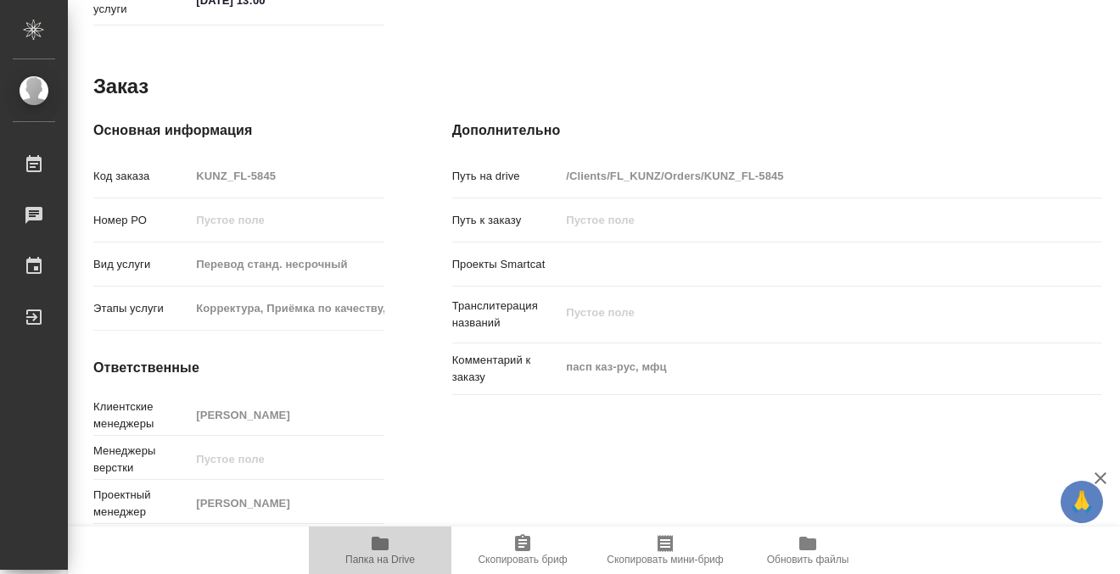
click at [384, 531] on button "Папка на Drive" at bounding box center [380, 551] width 143 height 48
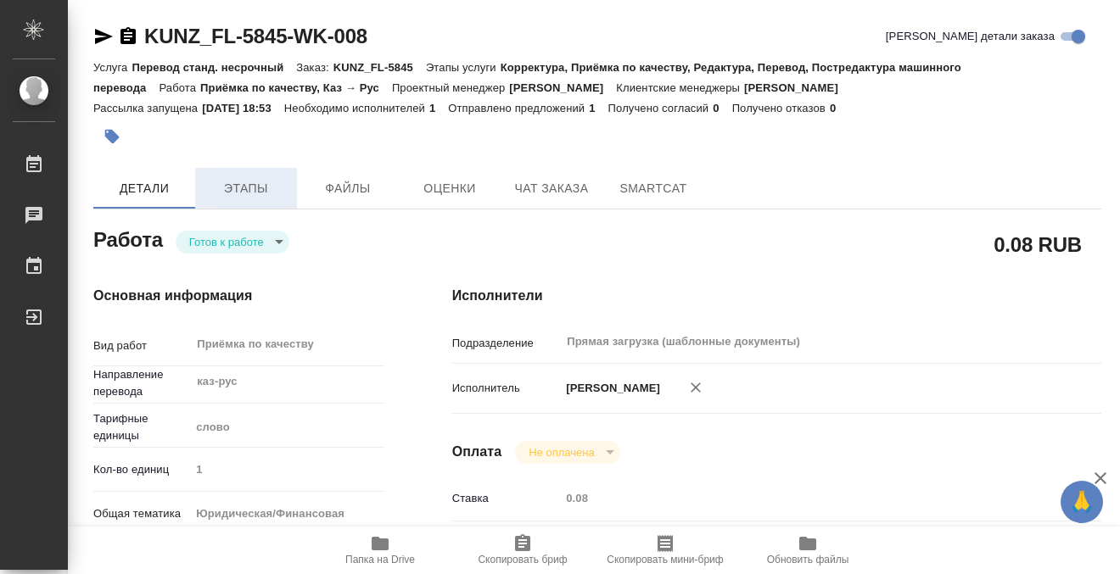
click at [263, 179] on span "Этапы" at bounding box center [245, 188] width 81 height 21
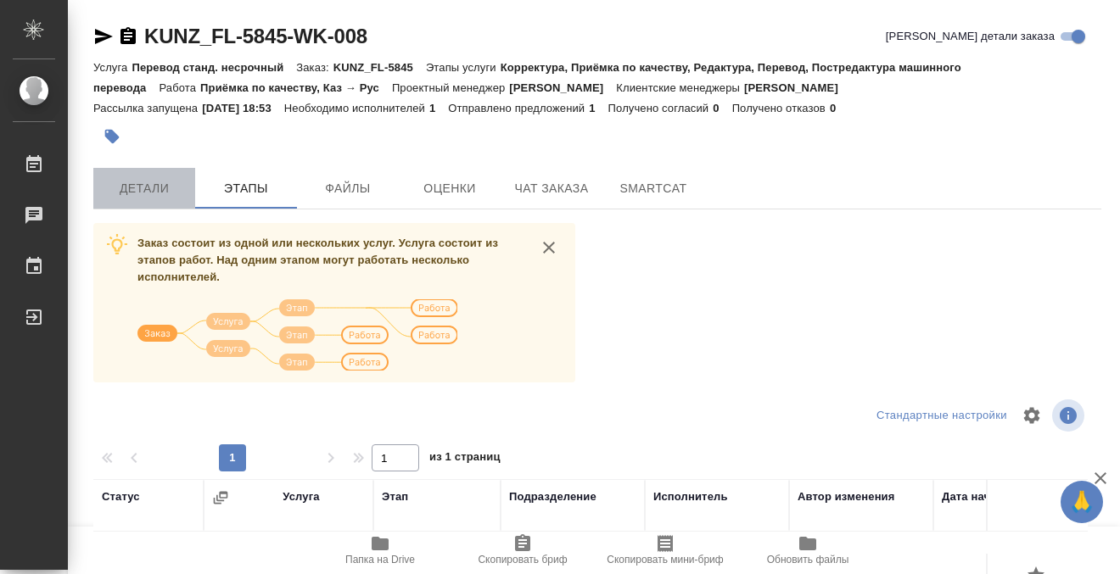
click at [161, 179] on span "Детали" at bounding box center [144, 188] width 81 height 21
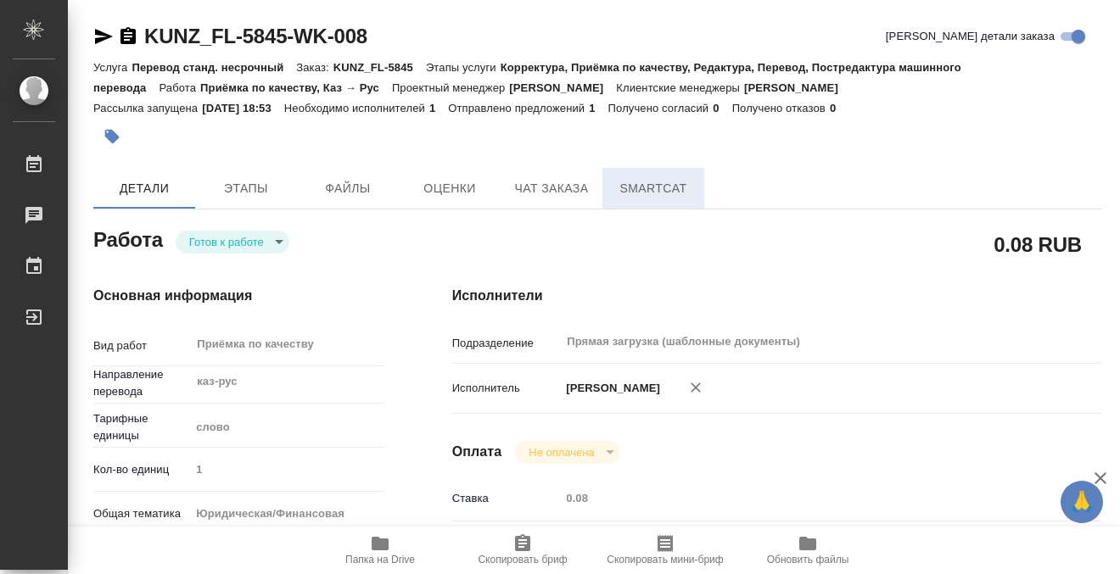
type textarea "x"
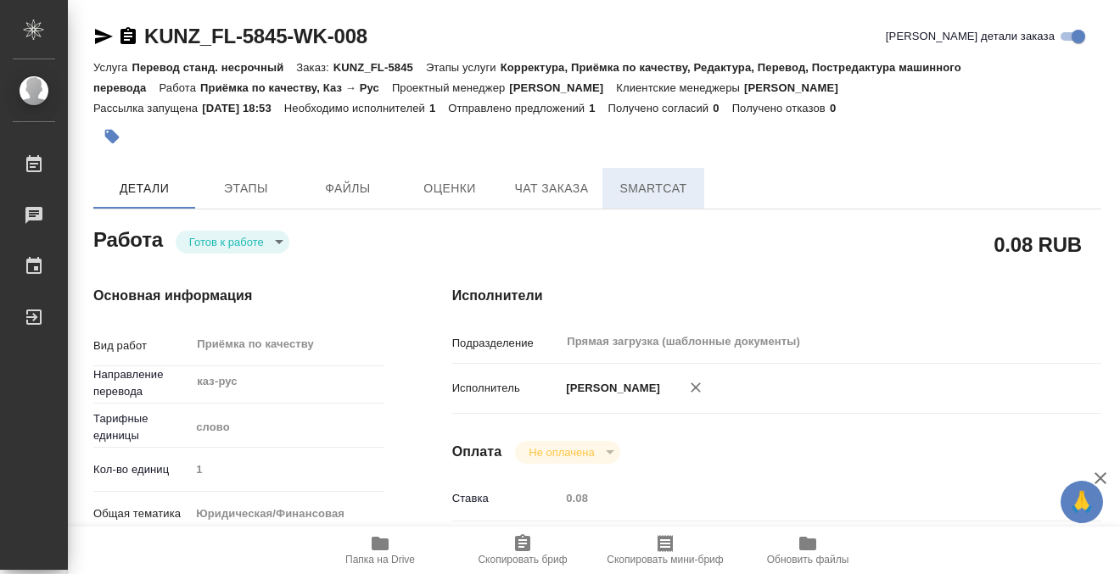
type textarea "x"
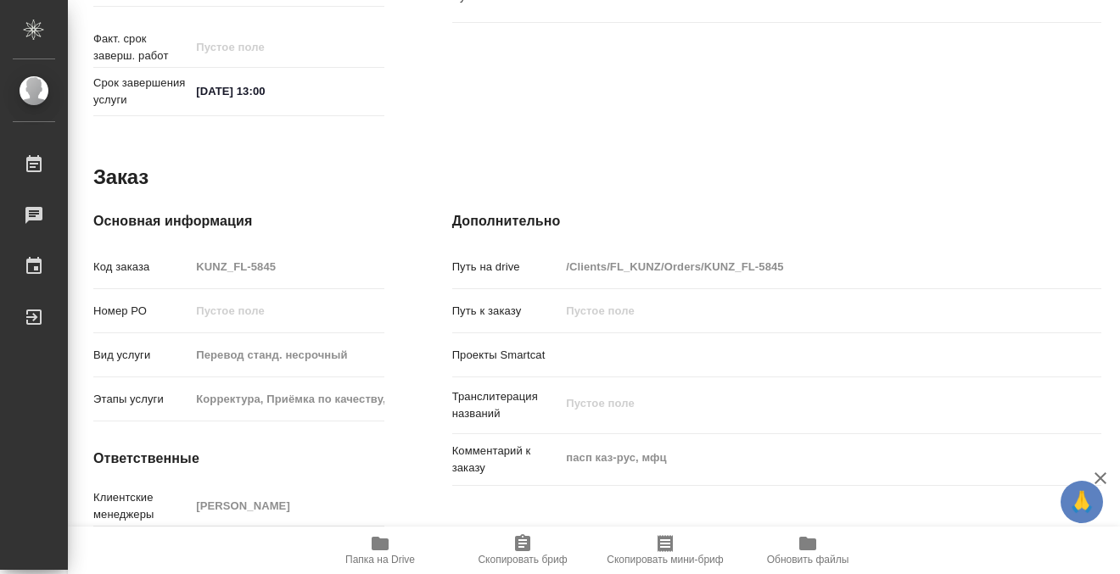
type textarea "x"
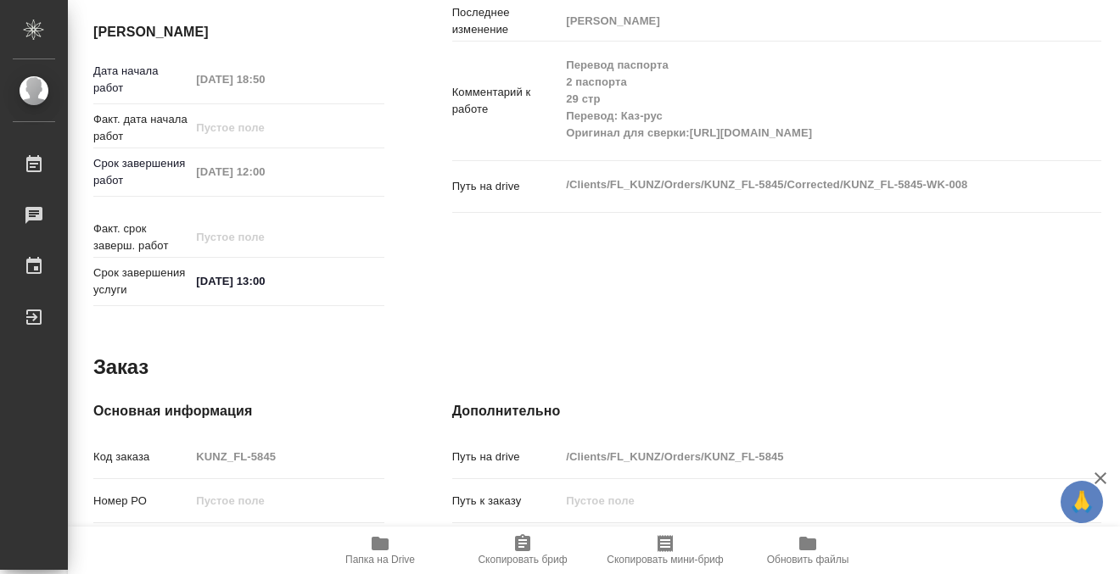
scroll to position [581, 0]
